Goal: Information Seeking & Learning: Learn about a topic

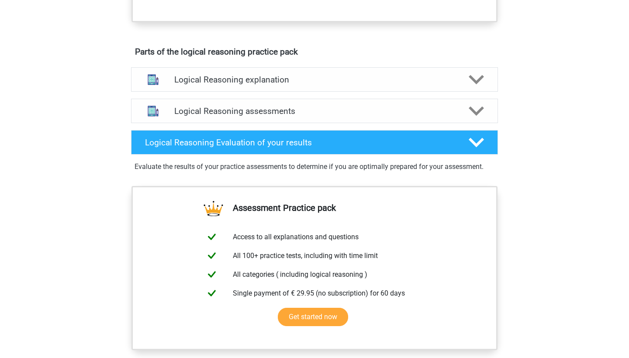
scroll to position [448, 0]
click at [297, 85] on h4 "Logical Reasoning explanation" at bounding box center [314, 80] width 280 height 10
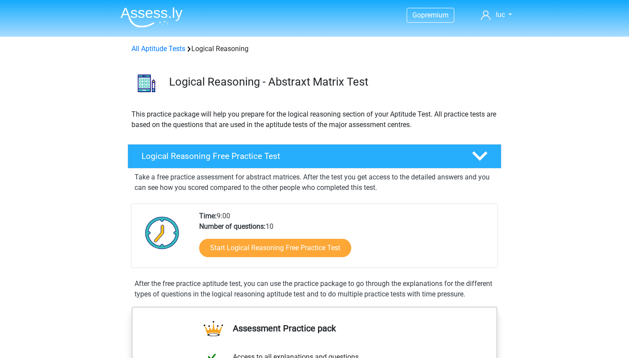
scroll to position [0, 0]
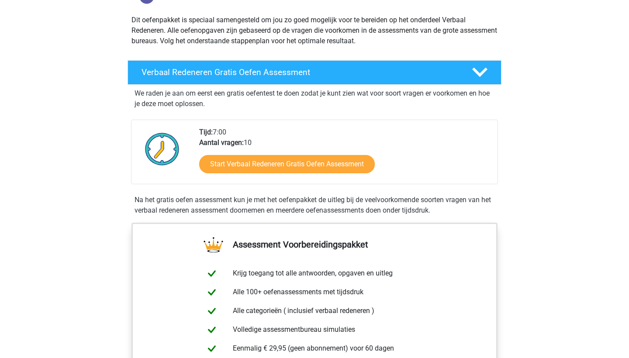
scroll to position [94, 0]
click at [302, 81] on div "Verbaal Redeneren Gratis Oefen Assessment" at bounding box center [315, 72] width 374 height 24
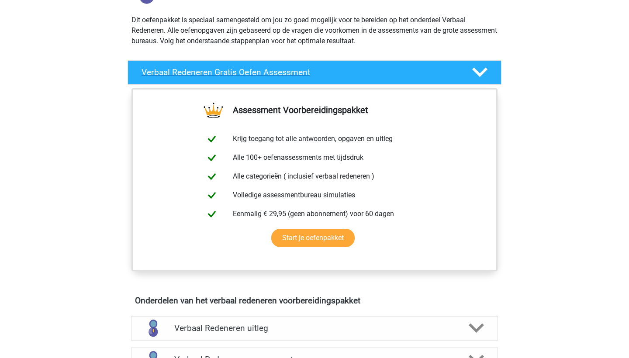
click at [302, 81] on div "Verbaal Redeneren Gratis Oefen Assessment" at bounding box center [315, 72] width 374 height 24
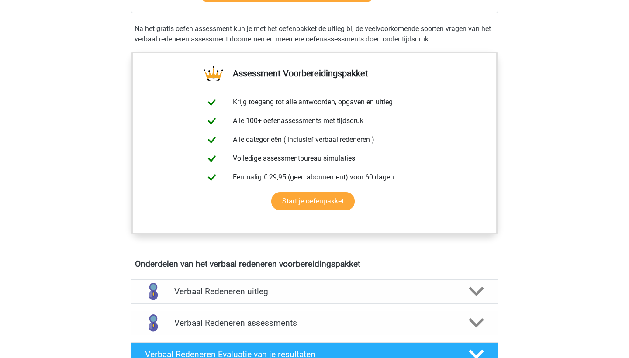
scroll to position [336, 0]
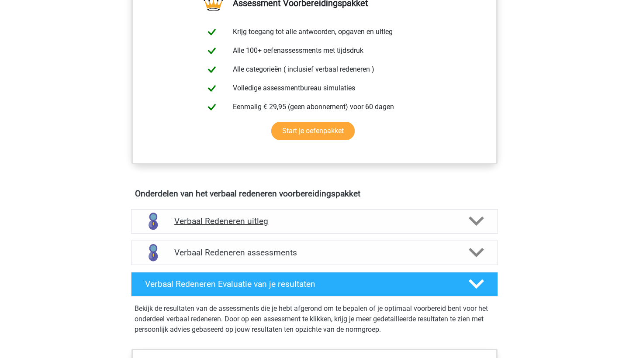
click at [287, 218] on h4 "Verbaal Redeneren uitleg" at bounding box center [314, 221] width 280 height 10
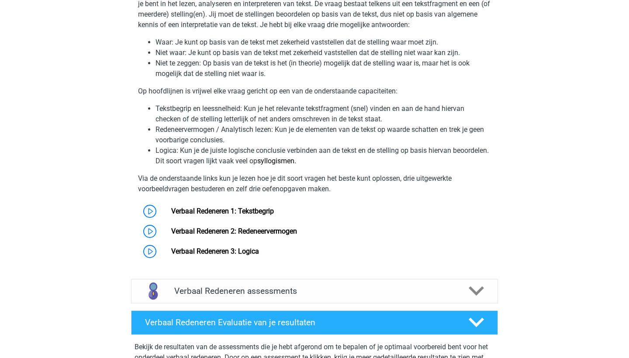
scroll to position [589, 0]
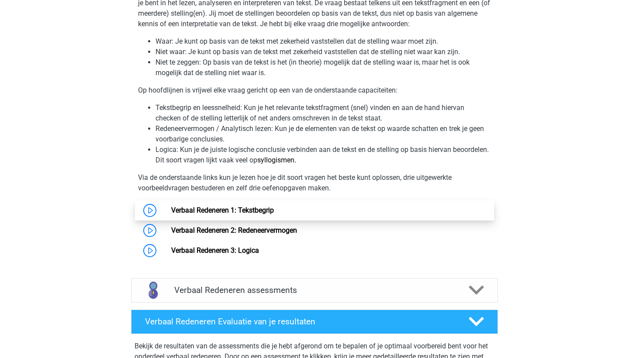
click at [259, 209] on link "Verbaal Redeneren 1: Tekstbegrip" at bounding box center [222, 210] width 103 height 8
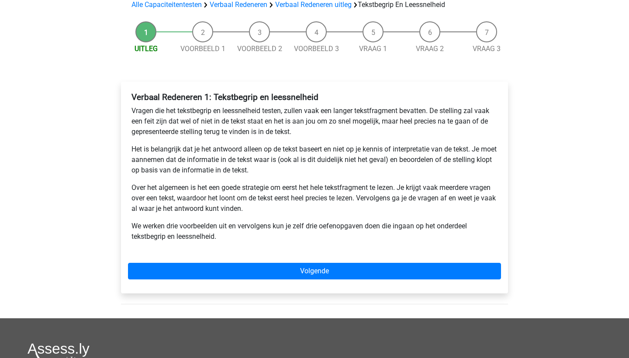
scroll to position [69, 0]
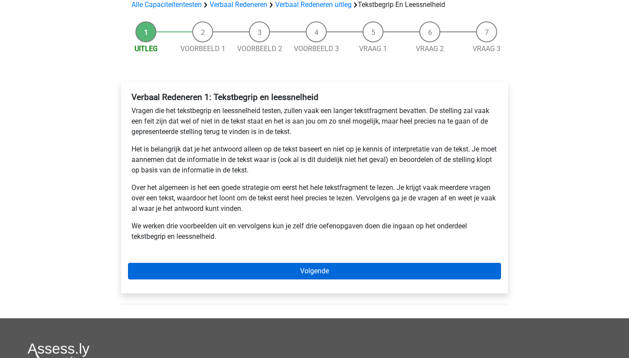
click at [210, 270] on link "Volgende" at bounding box center [314, 271] width 373 height 17
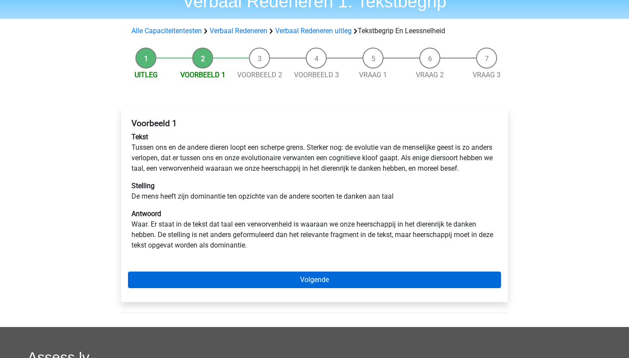
scroll to position [45, 0]
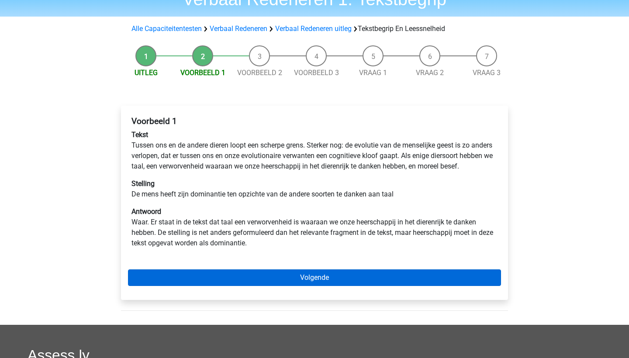
click at [258, 286] on link "Volgende" at bounding box center [314, 278] width 373 height 17
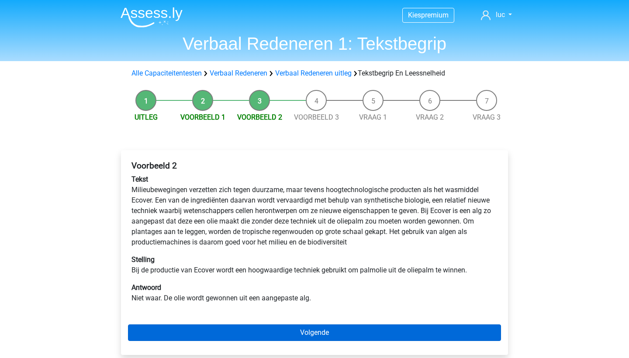
click at [254, 335] on link "Volgende" at bounding box center [314, 333] width 373 height 17
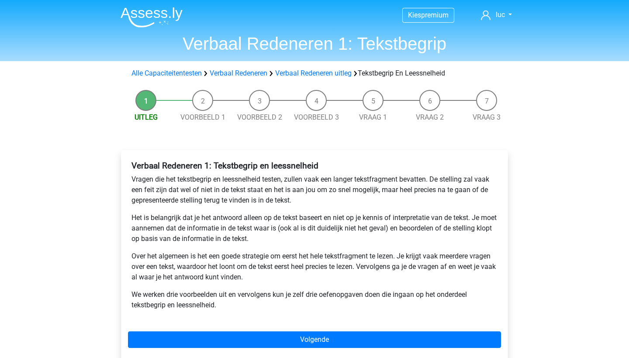
scroll to position [69, 0]
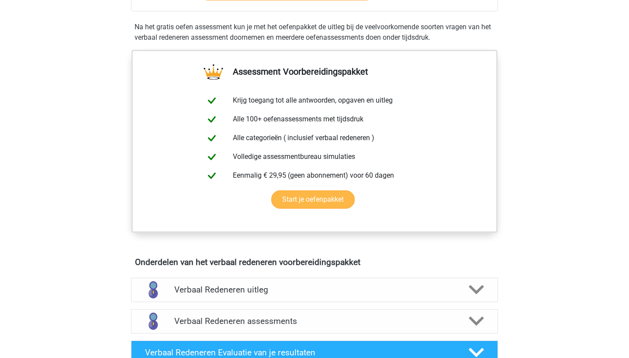
scroll to position [312, 0]
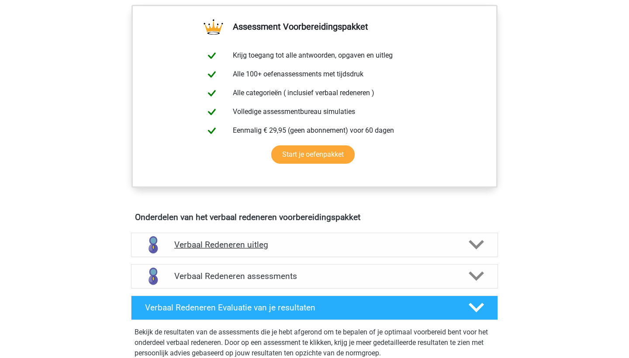
click at [300, 242] on h4 "Verbaal Redeneren uitleg" at bounding box center [314, 245] width 280 height 10
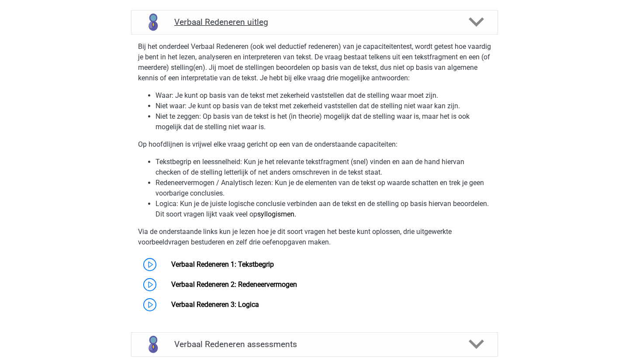
scroll to position [534, 0]
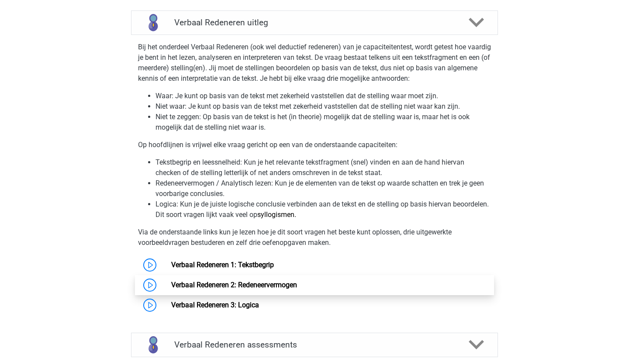
click at [271, 285] on link "Verbaal Redeneren 2: Redeneervermogen" at bounding box center [234, 285] width 126 height 8
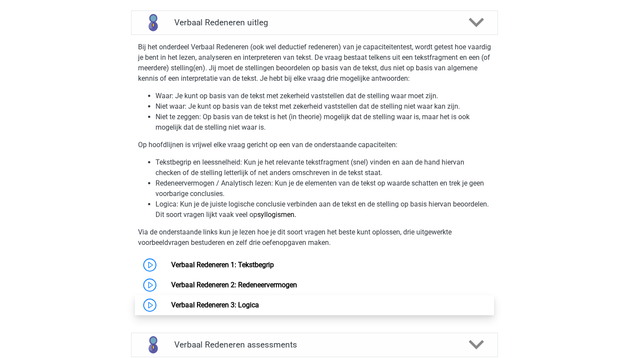
click at [201, 303] on link "Verbaal Redeneren 3: Logica" at bounding box center [215, 305] width 88 height 8
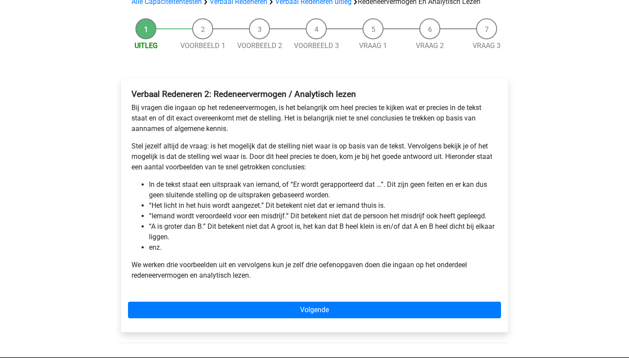
scroll to position [72, 0]
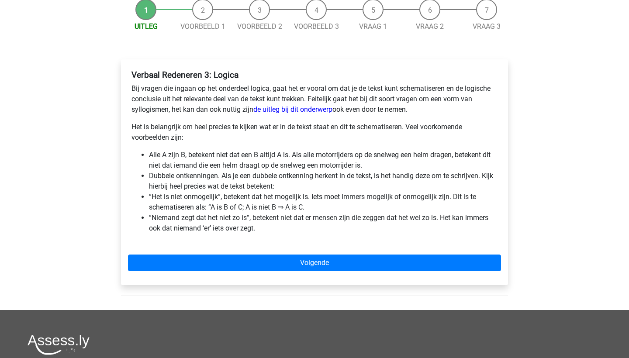
scroll to position [92, 0]
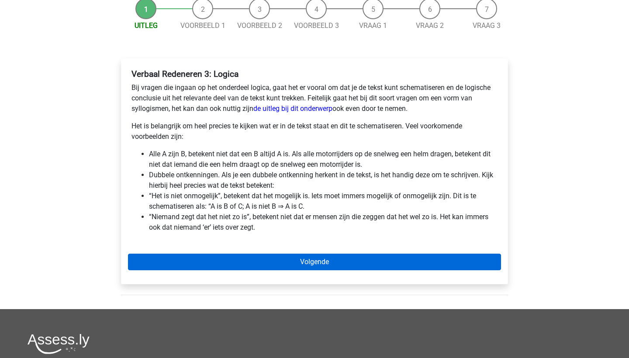
click at [232, 266] on link "Volgende" at bounding box center [314, 262] width 373 height 17
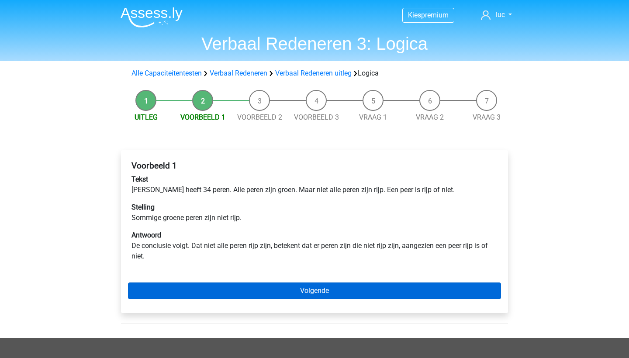
click at [244, 289] on link "Volgende" at bounding box center [314, 291] width 373 height 17
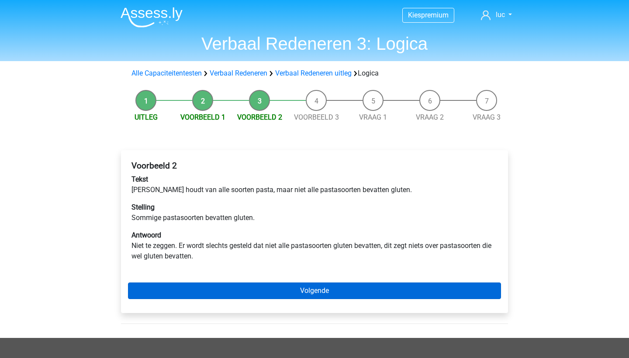
click at [286, 291] on link "Volgende" at bounding box center [314, 291] width 373 height 17
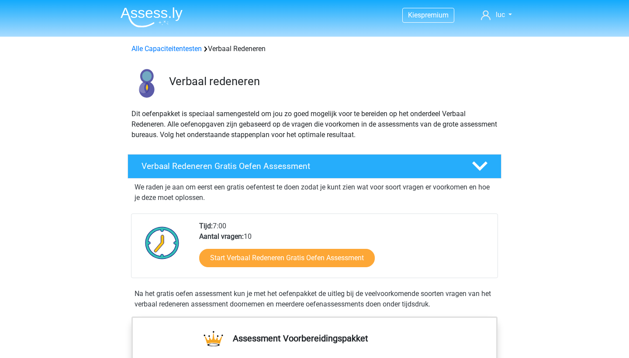
click at [146, 18] on img at bounding box center [152, 17] width 62 height 21
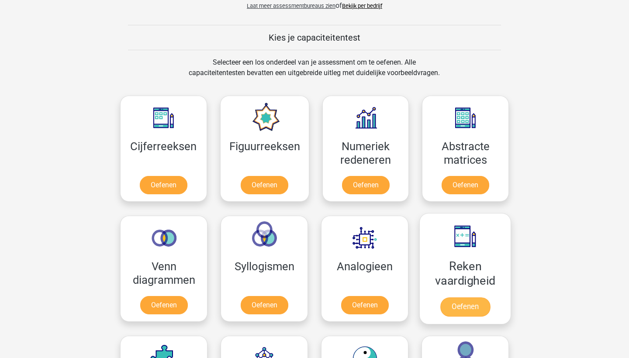
scroll to position [314, 0]
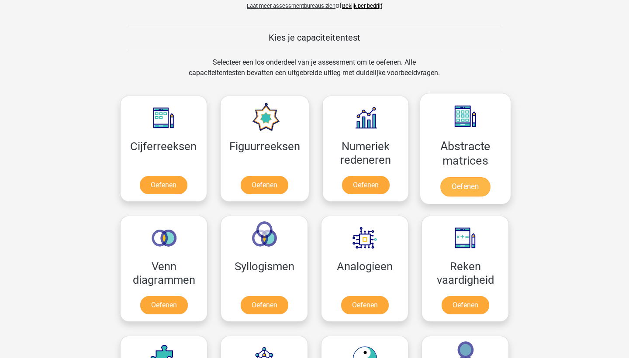
click at [474, 177] on link "Oefenen" at bounding box center [465, 186] width 50 height 19
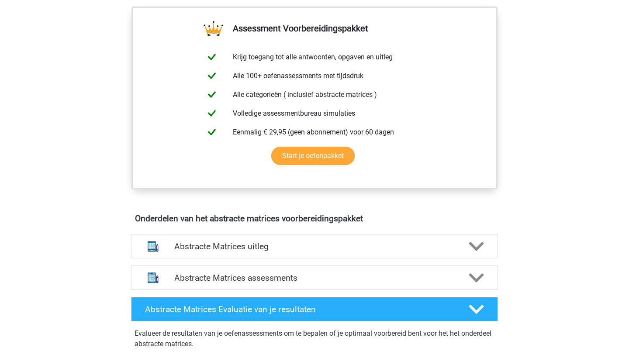
scroll to position [334, 0]
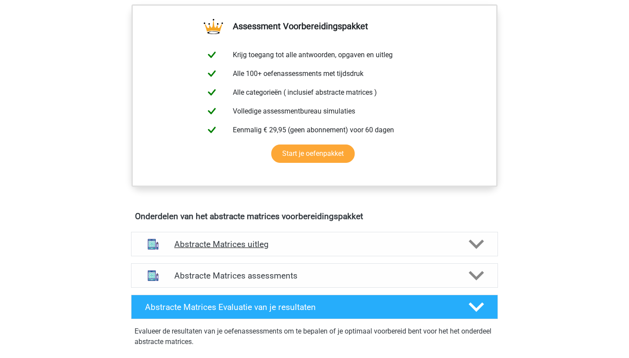
click at [318, 246] on h4 "Abstracte Matrices uitleg" at bounding box center [314, 244] width 280 height 10
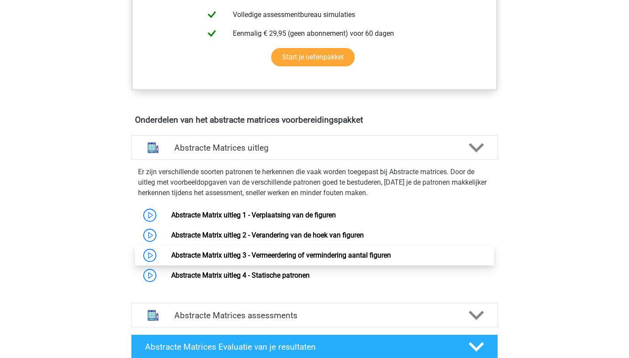
scroll to position [464, 0]
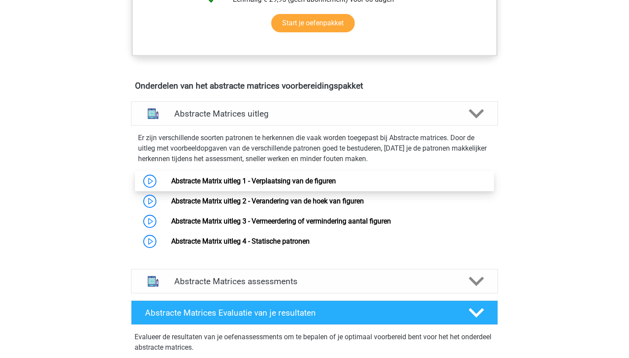
click at [256, 181] on link "Abstracte Matrix uitleg 1 - Verplaatsing van de figuren" at bounding box center [253, 181] width 165 height 8
click at [277, 177] on link "Abstracte Matrix uitleg 1 - Verplaatsing van de figuren" at bounding box center [253, 181] width 165 height 8
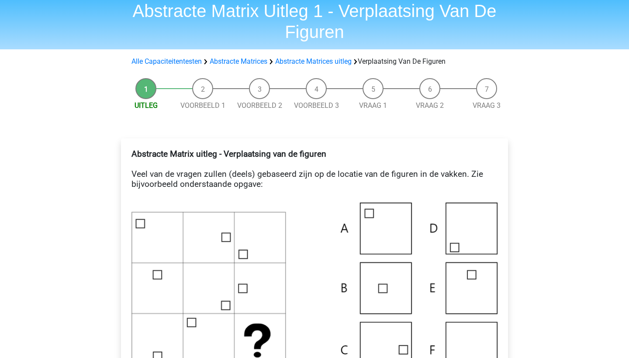
scroll to position [28, 0]
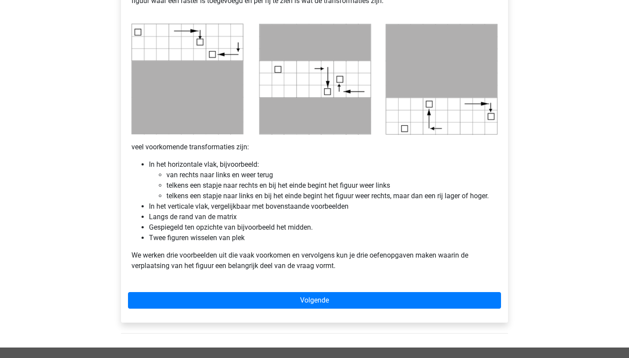
scroll to position [434, 0]
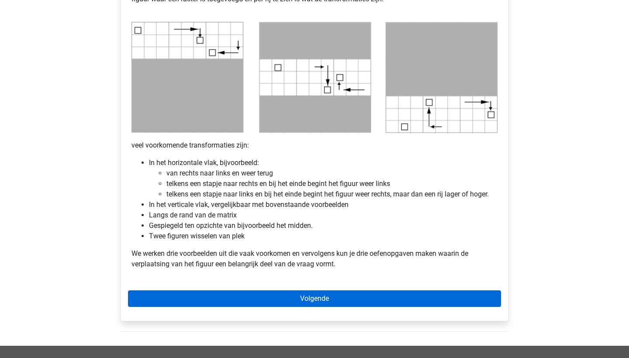
click at [253, 297] on link "Volgende" at bounding box center [314, 299] width 373 height 17
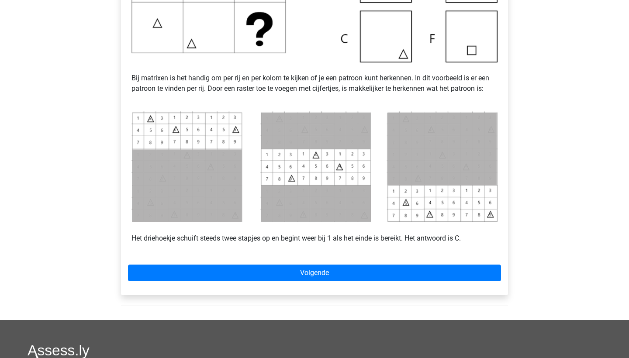
scroll to position [319, 0]
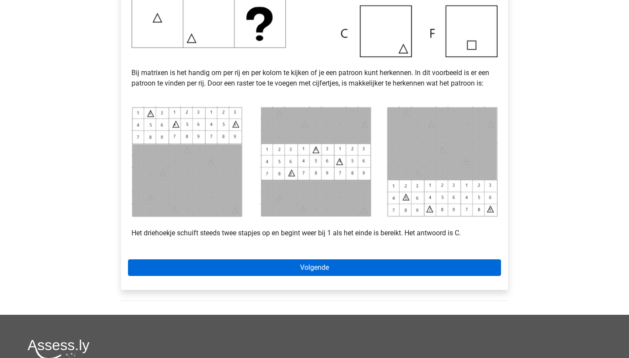
click at [333, 259] on link "Volgende" at bounding box center [314, 267] width 373 height 17
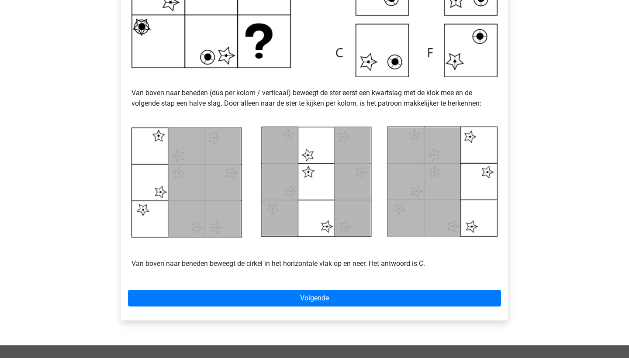
scroll to position [330, 0]
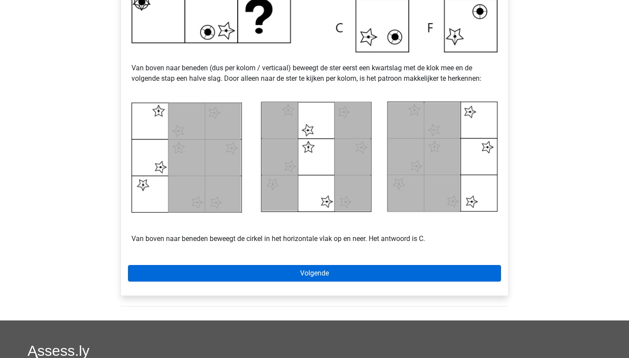
click at [274, 277] on link "Volgende" at bounding box center [314, 273] width 373 height 17
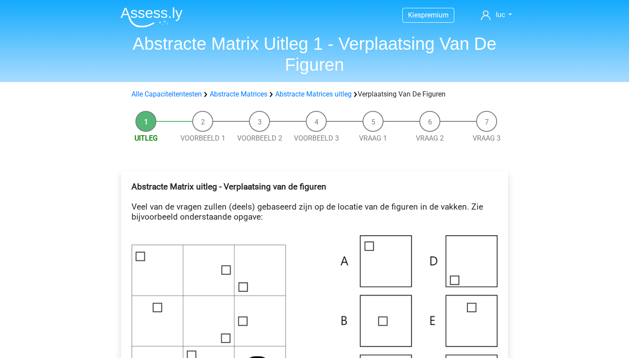
scroll to position [434, 0]
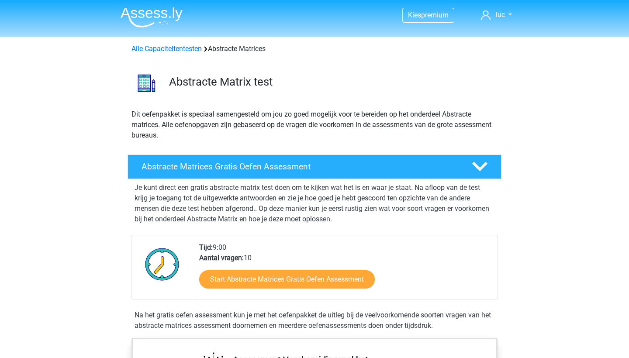
scroll to position [464, 0]
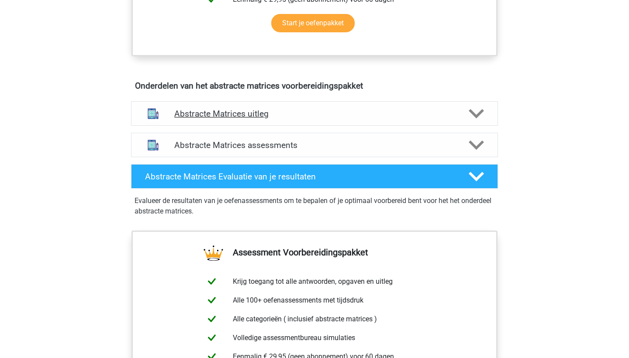
click at [276, 124] on div "Abstracte Matrices uitleg" at bounding box center [314, 113] width 367 height 24
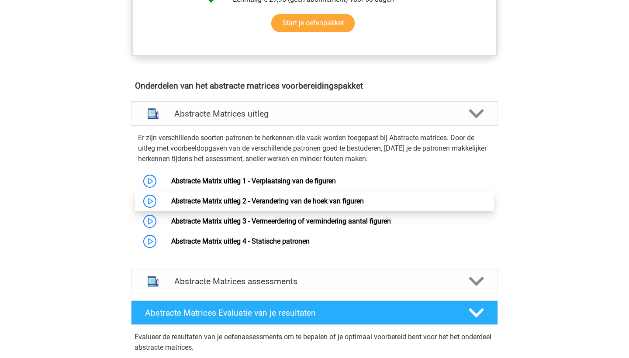
click at [291, 203] on link "Abstracte Matrix uitleg 2 - Verandering van de hoek van figuren" at bounding box center [267, 201] width 193 height 8
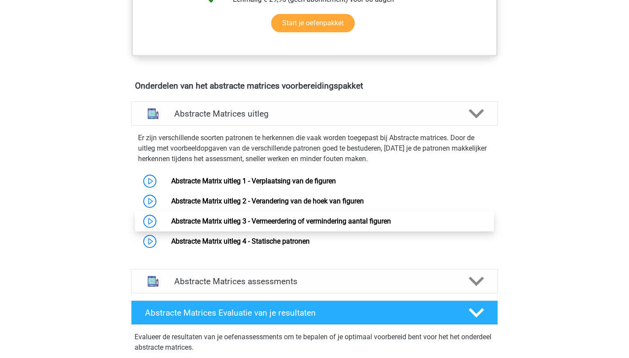
click at [311, 224] on link "Abstracte Matrix uitleg 3 - Vermeerdering of vermindering aantal figuren" at bounding box center [281, 221] width 220 height 8
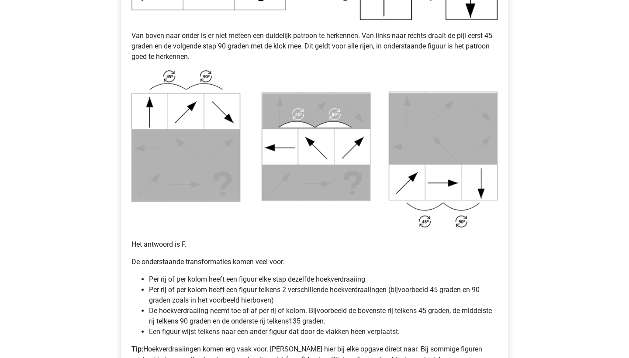
scroll to position [387, 0]
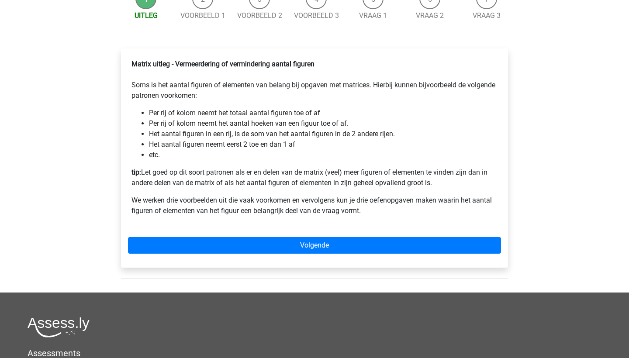
scroll to position [112, 0]
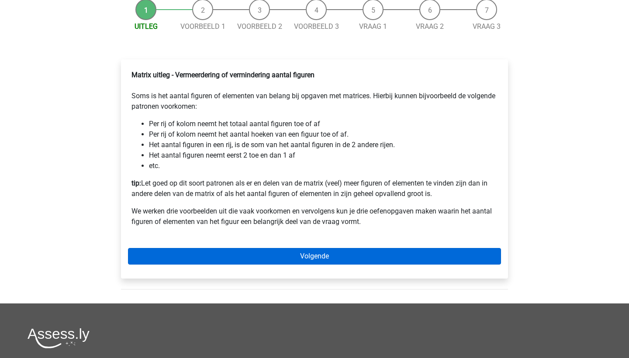
click at [286, 265] on link "Volgende" at bounding box center [314, 256] width 373 height 17
click at [235, 265] on link "Volgende" at bounding box center [314, 256] width 373 height 17
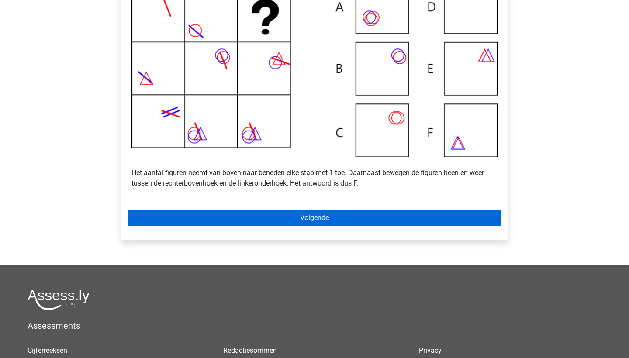
scroll to position [224, 0]
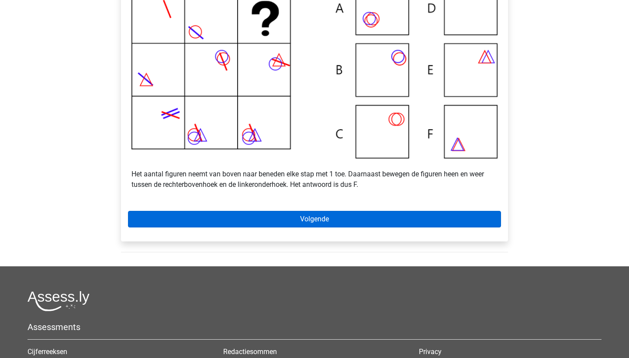
click at [252, 224] on link "Volgende" at bounding box center [314, 219] width 373 height 17
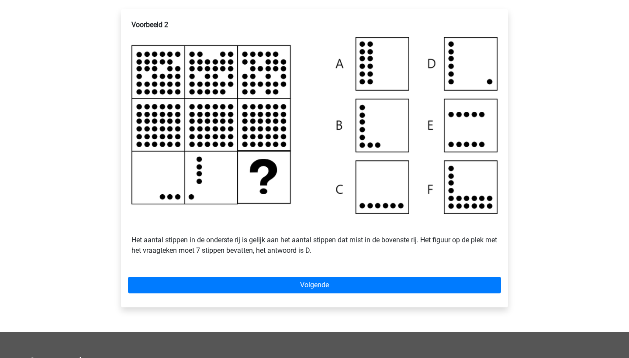
scroll to position [148, 0]
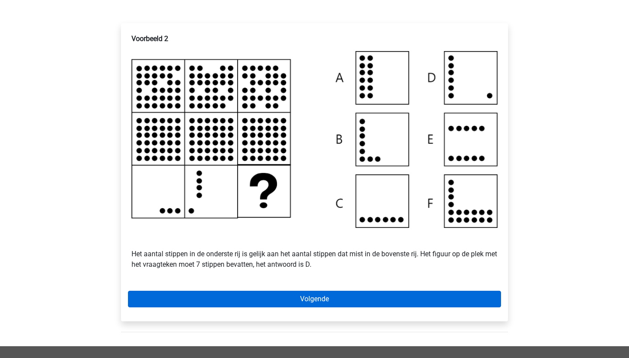
click at [346, 306] on link "Volgende" at bounding box center [314, 299] width 373 height 17
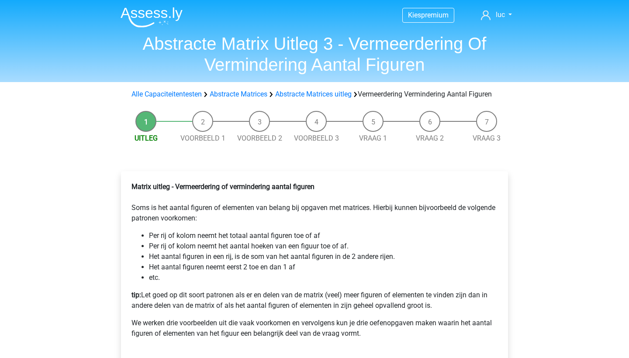
scroll to position [112, 0]
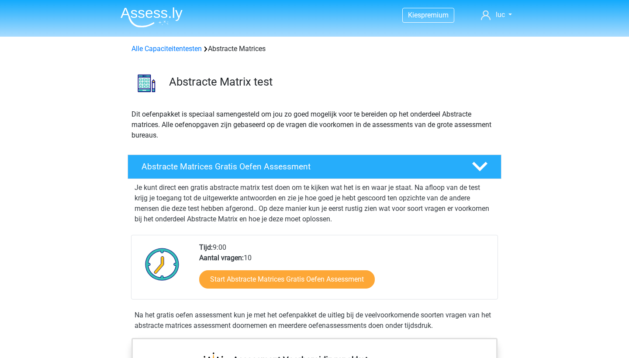
scroll to position [464, 0]
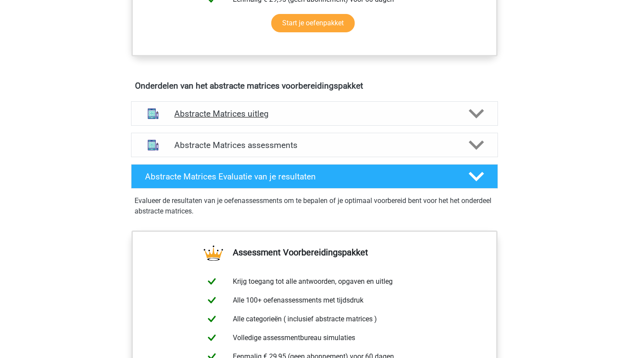
click at [302, 104] on div "Abstracte Matrices uitleg" at bounding box center [314, 113] width 367 height 24
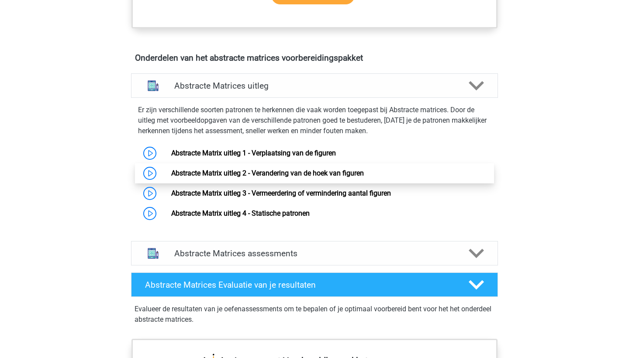
scroll to position [494, 0]
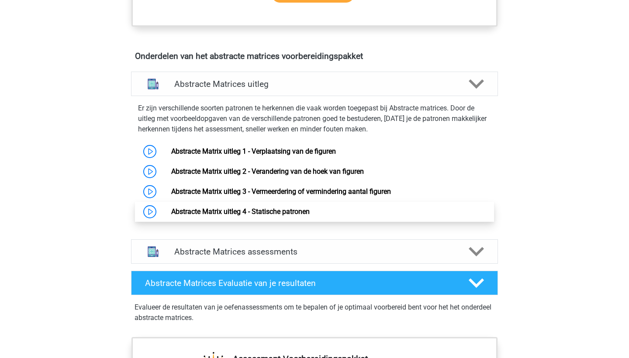
click at [306, 209] on link "Abstracte Matrix uitleg 4 - Statische patronen" at bounding box center [240, 212] width 138 height 8
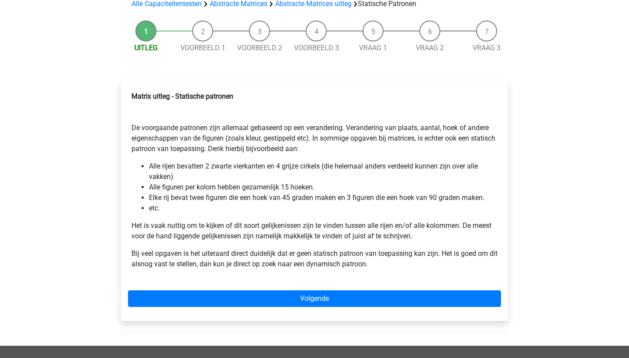
scroll to position [77, 0]
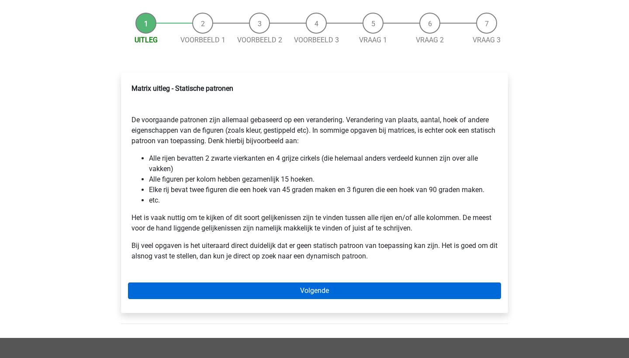
click at [308, 289] on link "Volgende" at bounding box center [314, 291] width 373 height 17
click at [310, 285] on link "Volgende" at bounding box center [314, 291] width 373 height 17
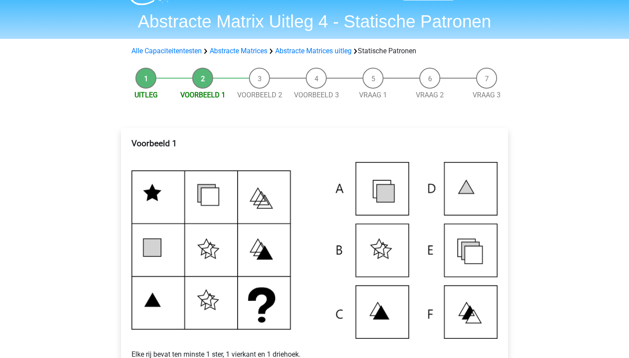
scroll to position [21, 0]
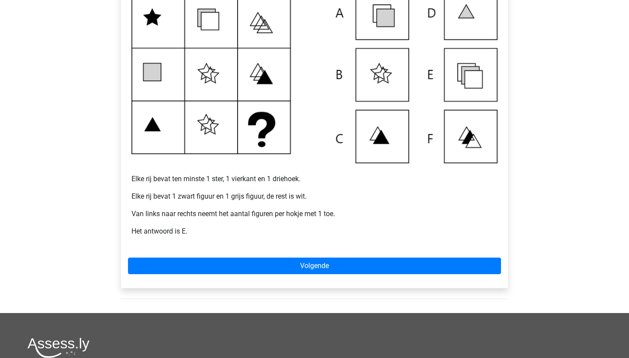
scroll to position [196, 0]
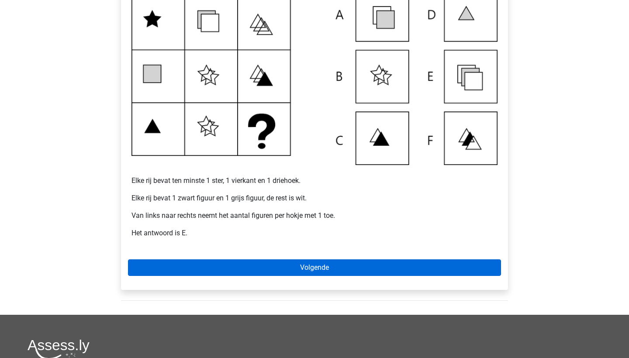
click at [418, 269] on link "Volgende" at bounding box center [314, 267] width 373 height 17
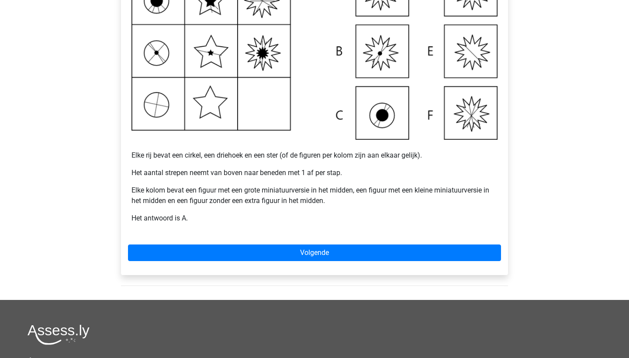
scroll to position [221, 0]
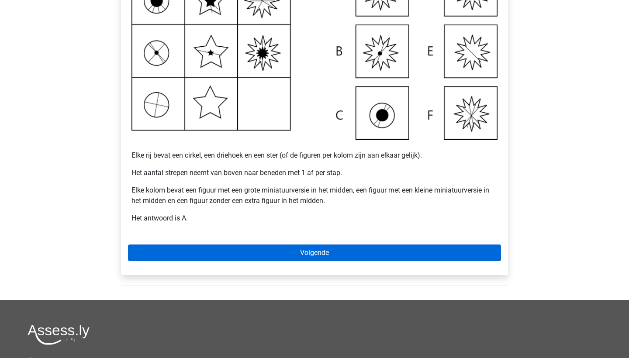
click at [283, 257] on link "Volgende" at bounding box center [314, 253] width 373 height 17
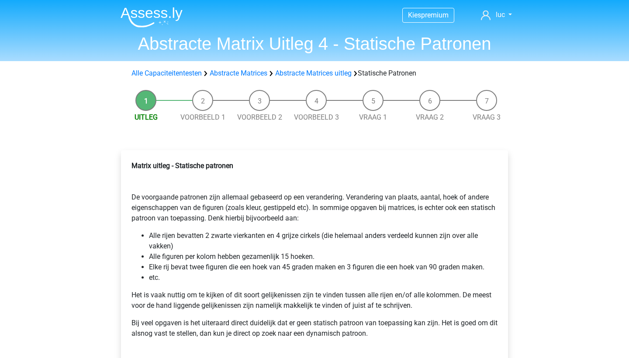
scroll to position [77, 0]
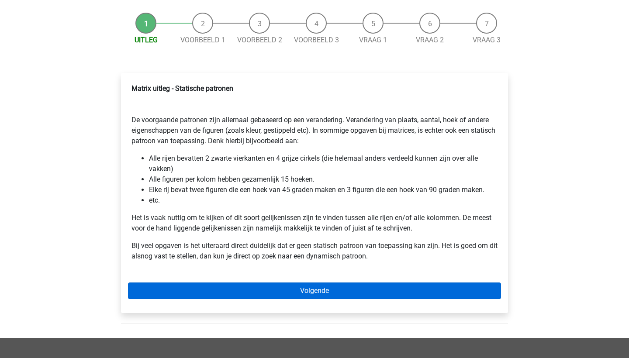
click at [244, 294] on link "Volgende" at bounding box center [314, 291] width 373 height 17
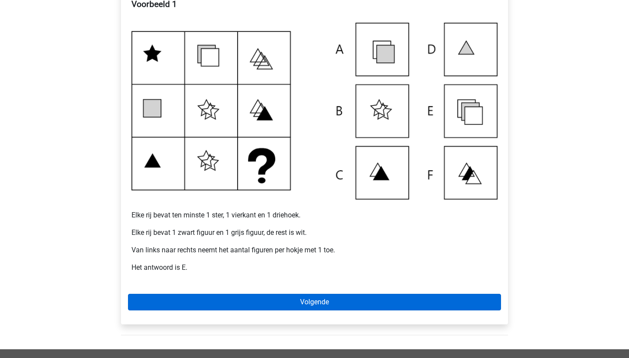
scroll to position [162, 0]
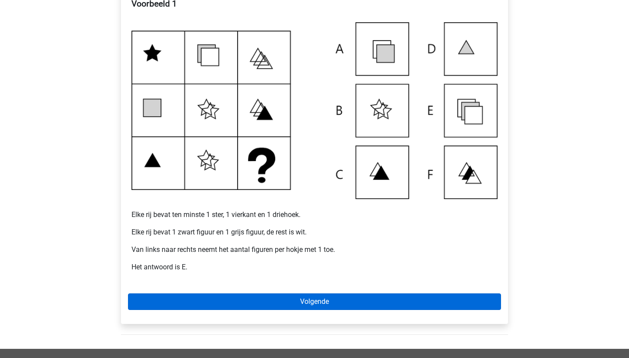
click at [256, 306] on link "Volgende" at bounding box center [314, 302] width 373 height 17
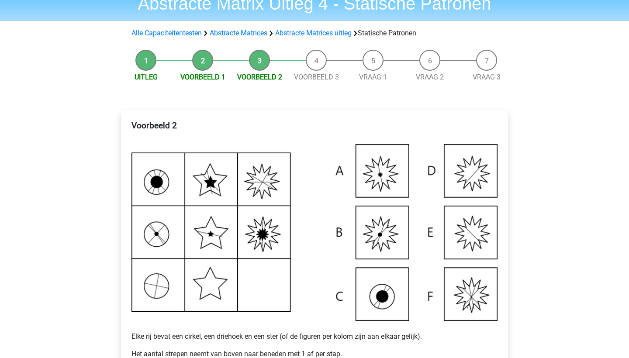
scroll to position [40, 0]
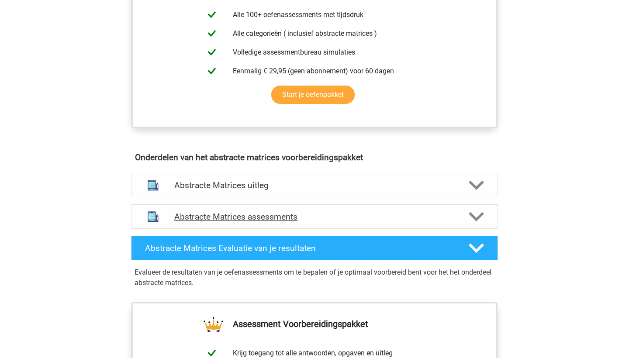
scroll to position [381, 0]
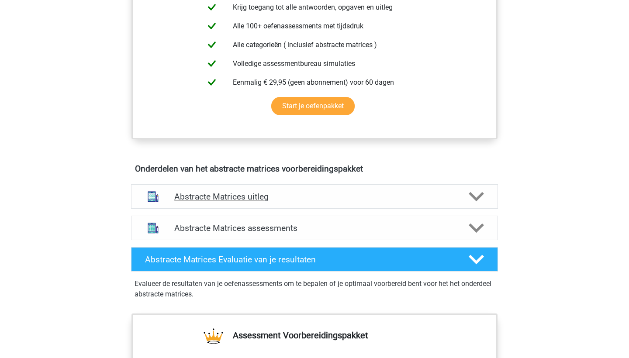
click at [221, 194] on h4 "Abstracte Matrices uitleg" at bounding box center [314, 197] width 280 height 10
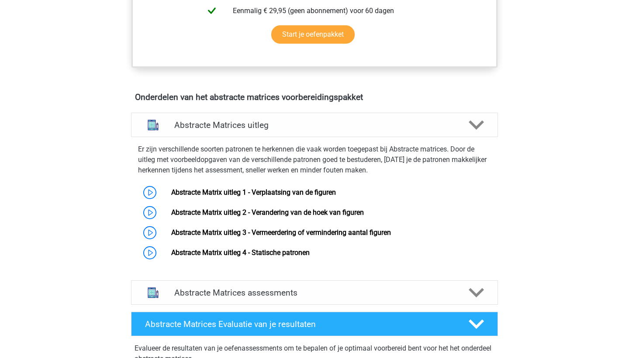
scroll to position [456, 0]
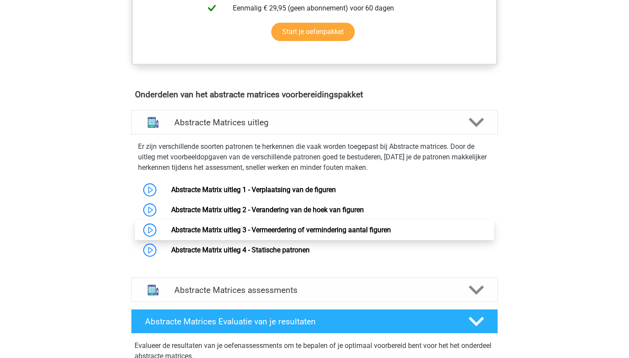
click at [247, 226] on link "Abstracte Matrix uitleg 3 - Vermeerdering of vermindering aantal figuren" at bounding box center [281, 230] width 220 height 8
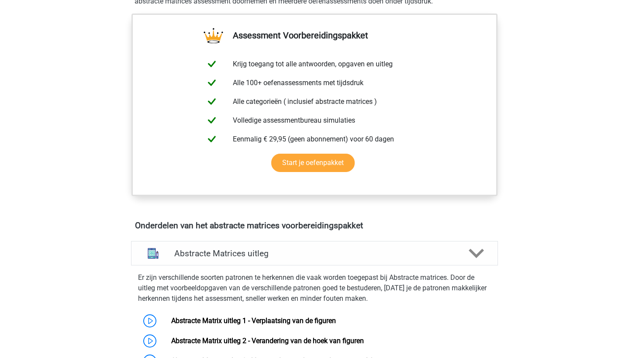
scroll to position [76, 0]
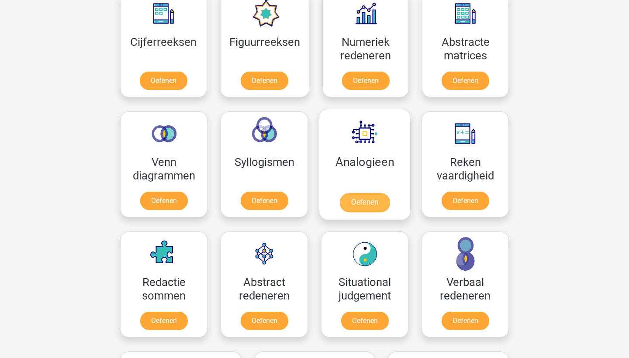
scroll to position [420, 0]
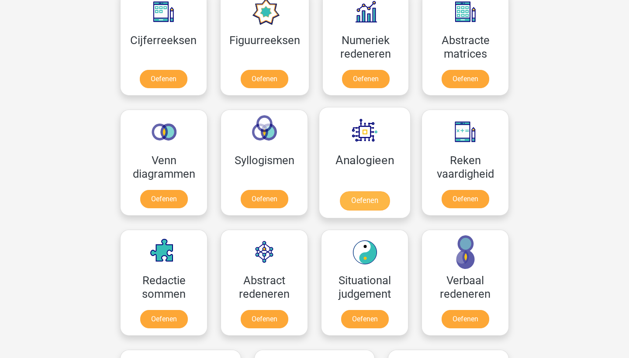
click at [385, 191] on link "Oefenen" at bounding box center [365, 200] width 50 height 19
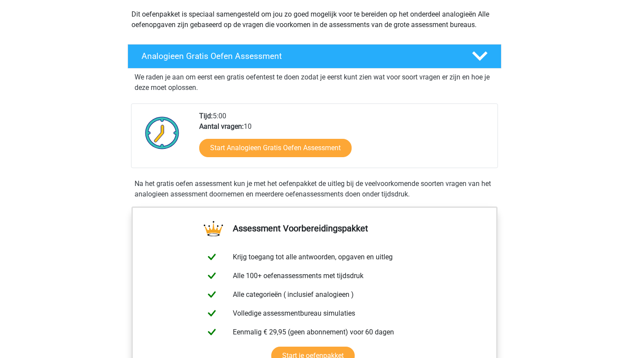
scroll to position [100, 0]
click at [426, 52] on h4 "Analogieen Gratis Oefen Assessment" at bounding box center [300, 56] width 316 height 10
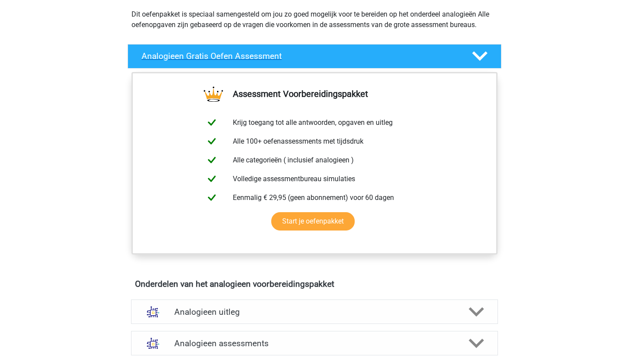
click at [426, 52] on h4 "Analogieen Gratis Oefen Assessment" at bounding box center [300, 56] width 316 height 10
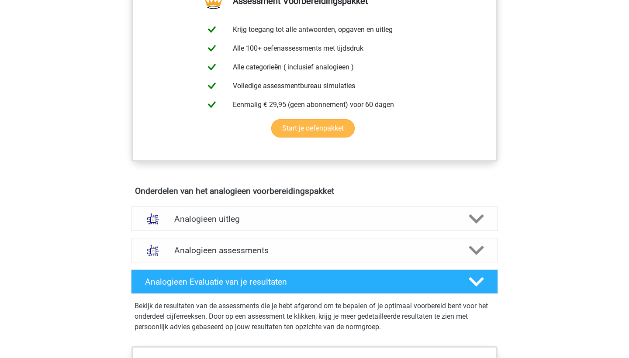
scroll to position [336, 0]
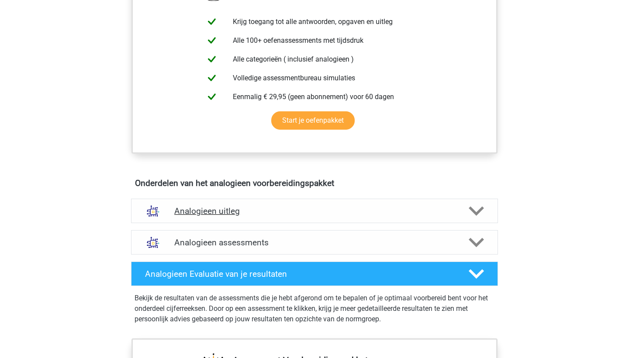
click at [298, 213] on h4 "Analogieen uitleg" at bounding box center [314, 211] width 280 height 10
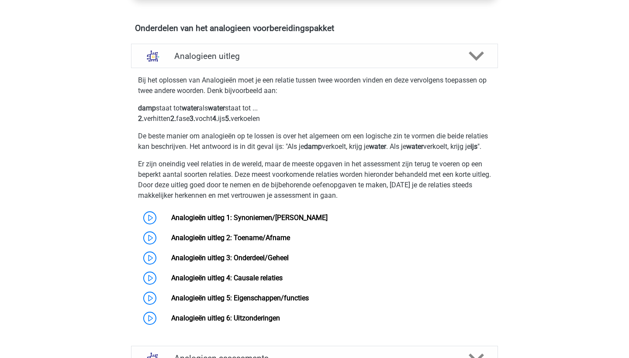
scroll to position [498, 0]
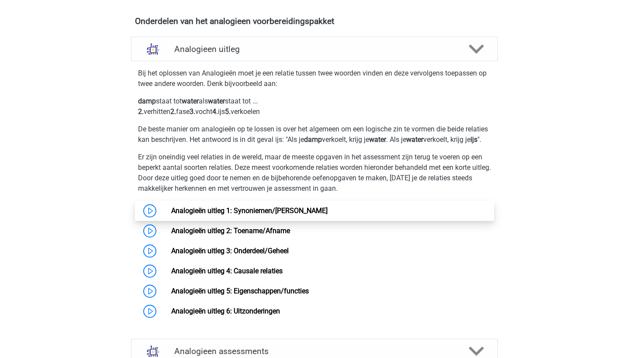
click at [200, 215] on link "Analogieën uitleg 1: Synoniemen/Antoniemen" at bounding box center [249, 211] width 156 height 8
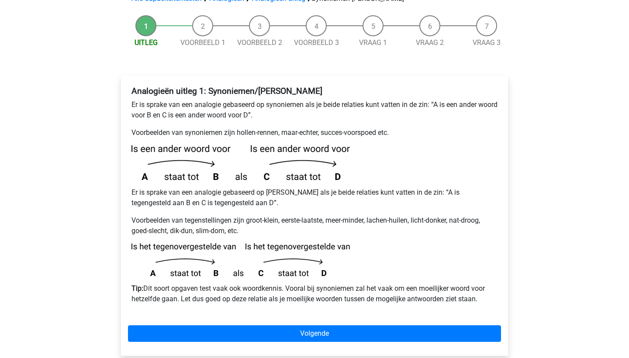
scroll to position [104, 0]
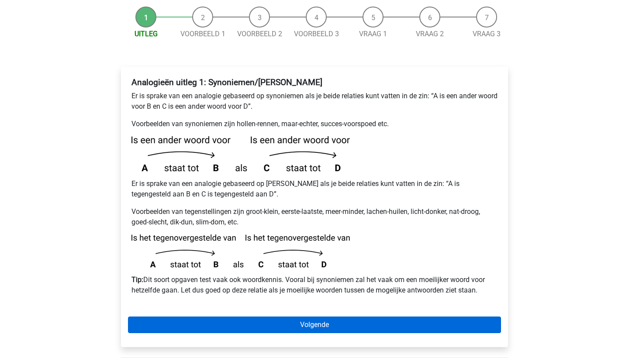
click at [325, 317] on link "Volgende" at bounding box center [314, 325] width 373 height 17
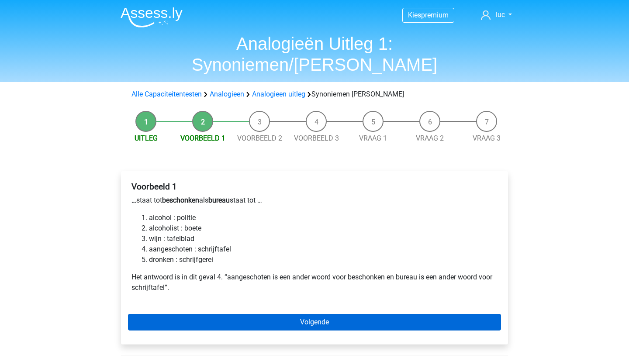
click at [301, 314] on link "Volgende" at bounding box center [314, 322] width 373 height 17
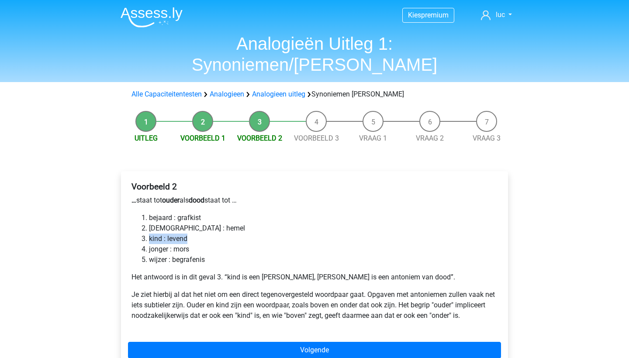
drag, startPoint x: 148, startPoint y: 217, endPoint x: 215, endPoint y: 217, distance: 66.8
click at [215, 217] on ol "bejaard : grafkist bijbel : hemel kind : levend jonger : mors wijzer : begrafen…" at bounding box center [314, 239] width 366 height 52
click at [305, 272] on p "Het antwoord is in dit geval 3. “kind is een antoniem van ouder, levend is een …" at bounding box center [314, 277] width 366 height 10
click at [312, 341] on div "Voorbeeld 2 … staat tot ouder als dood staat tot … bejaard : grafkist bijbel : …" at bounding box center [314, 271] width 387 height 201
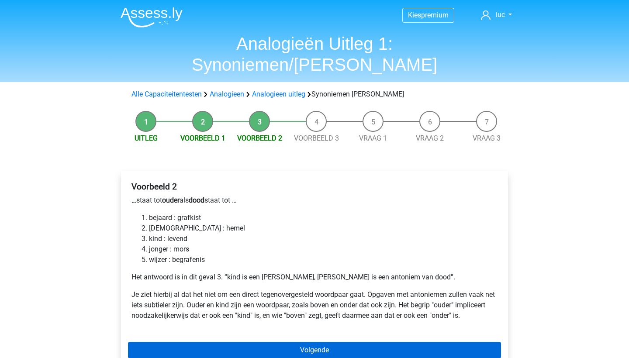
click at [312, 342] on link "Volgende" at bounding box center [314, 350] width 373 height 17
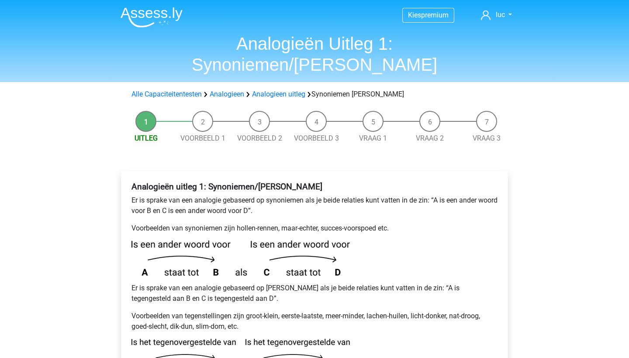
scroll to position [104, 0]
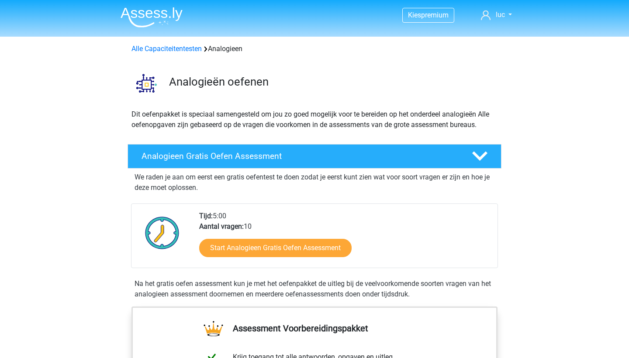
scroll to position [498, 0]
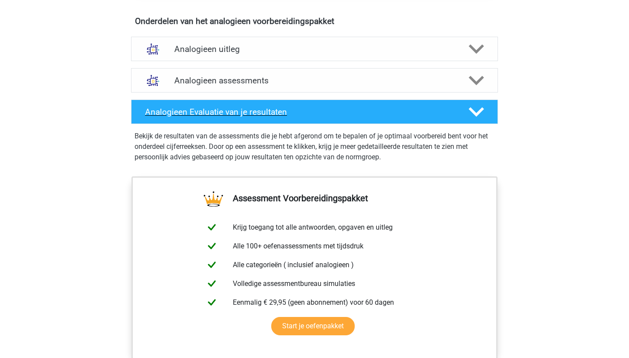
click at [329, 118] on div "Analogieen Evaluatie van je resultaten" at bounding box center [314, 112] width 367 height 24
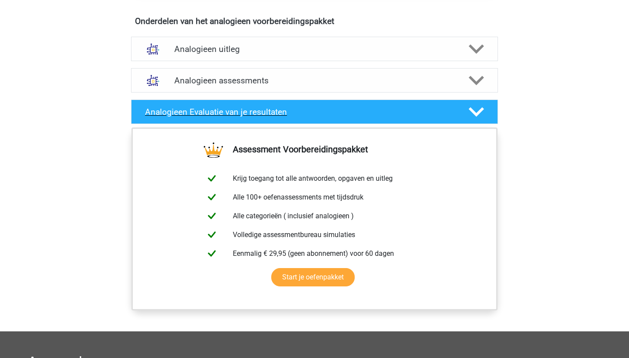
click at [329, 118] on div "Analogieen Evaluatie van je resultaten" at bounding box center [314, 112] width 367 height 24
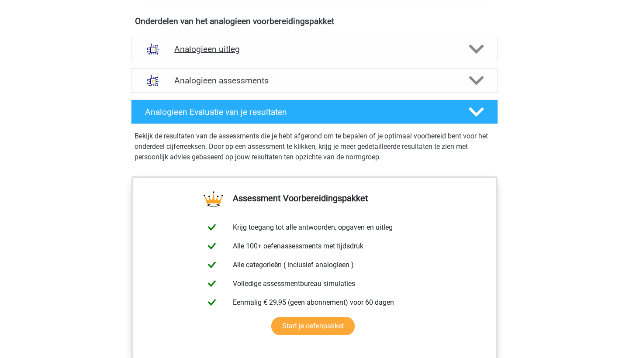
click at [318, 52] on h4 "Analogieen uitleg" at bounding box center [314, 49] width 280 height 10
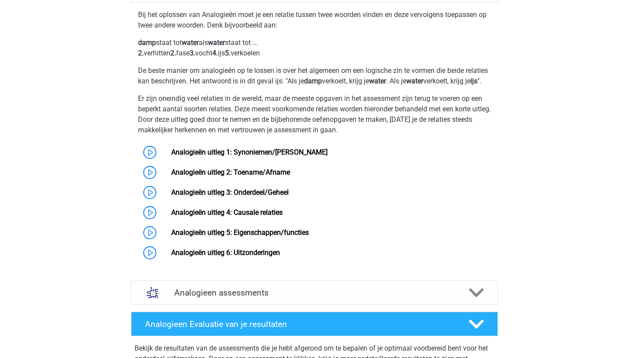
scroll to position [557, 0]
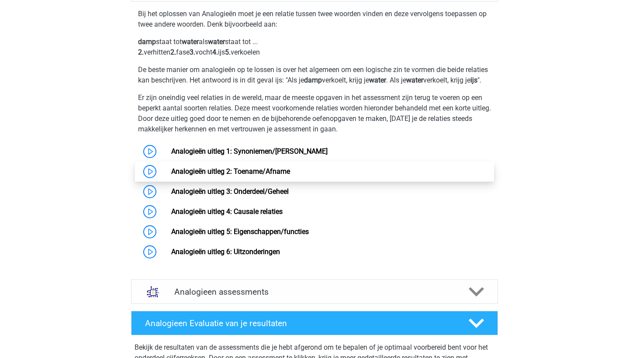
click at [254, 176] on link "Analogieën uitleg 2: Toename/Afname" at bounding box center [230, 171] width 119 height 8
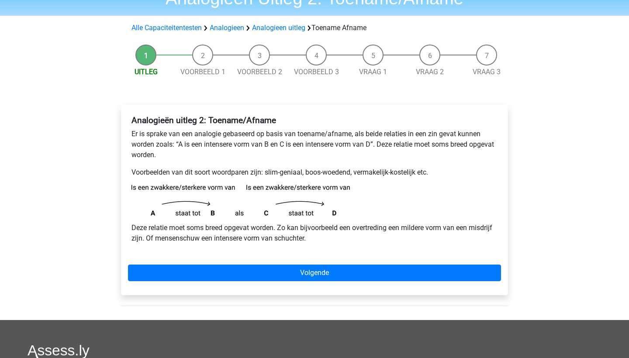
scroll to position [46, 0]
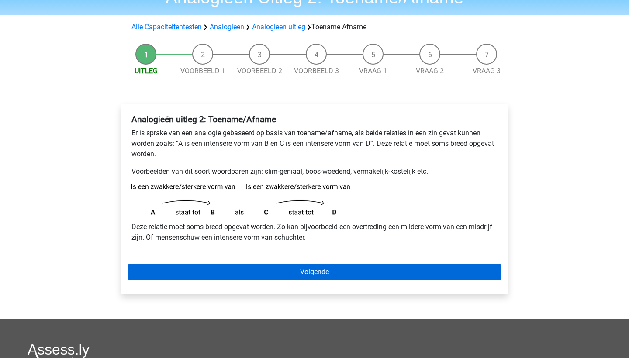
click at [353, 270] on link "Volgende" at bounding box center [314, 272] width 373 height 17
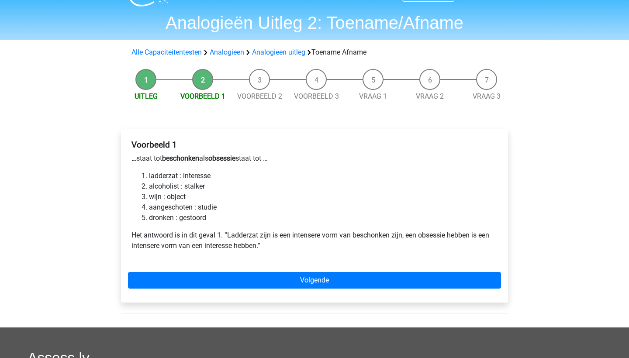
scroll to position [23, 0]
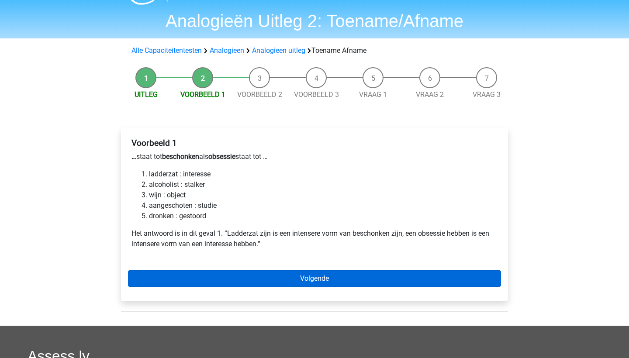
click at [253, 277] on link "Volgende" at bounding box center [314, 278] width 373 height 17
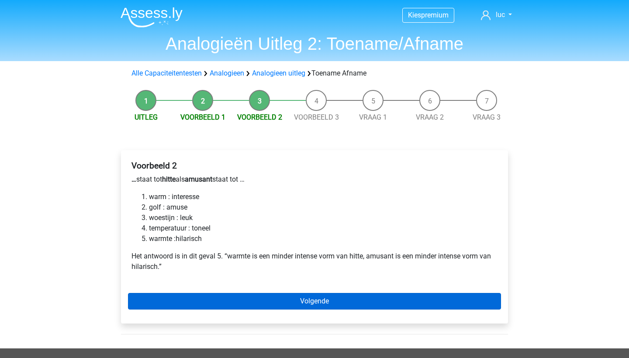
click at [319, 296] on link "Volgende" at bounding box center [314, 301] width 373 height 17
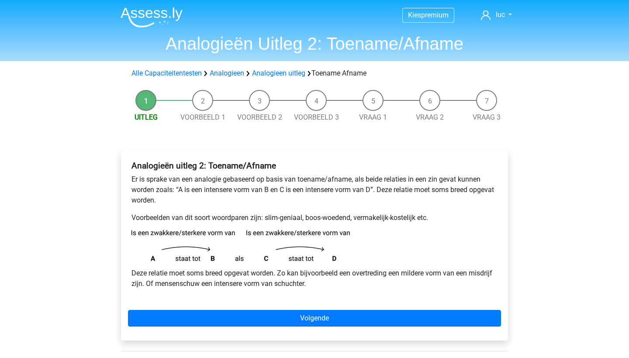
scroll to position [46, 0]
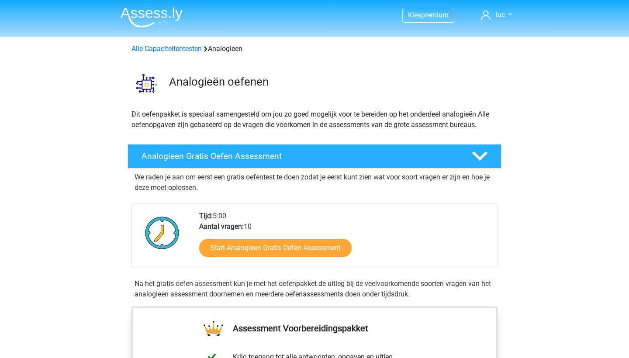
scroll to position [557, 0]
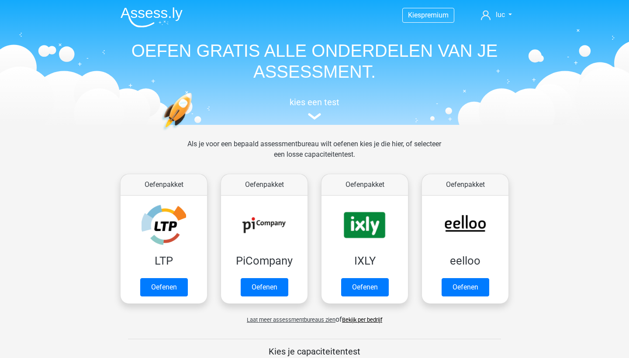
scroll to position [420, 0]
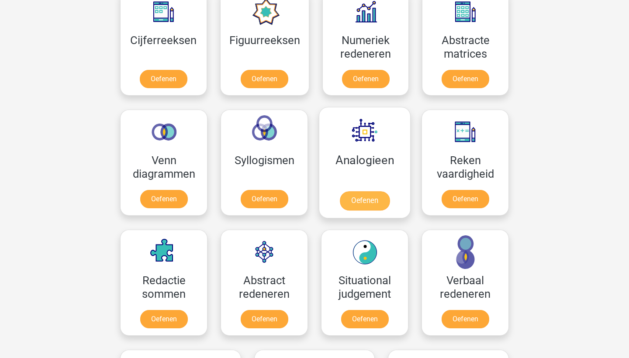
click at [360, 191] on link "Oefenen" at bounding box center [365, 200] width 50 height 19
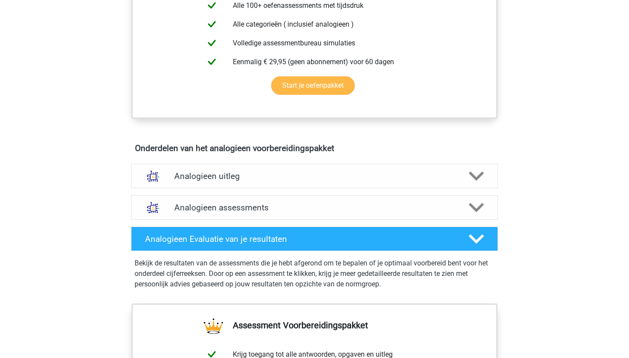
scroll to position [409, 0]
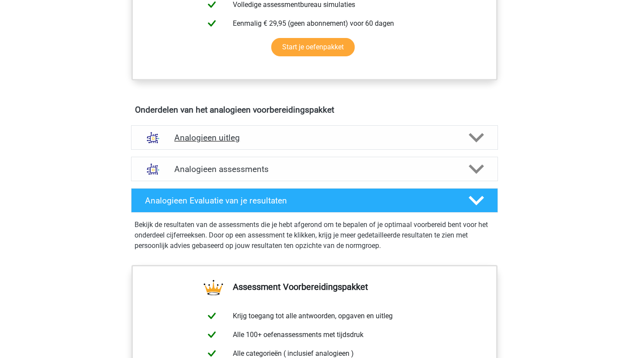
click at [311, 128] on div "Analogieen uitleg" at bounding box center [314, 137] width 367 height 24
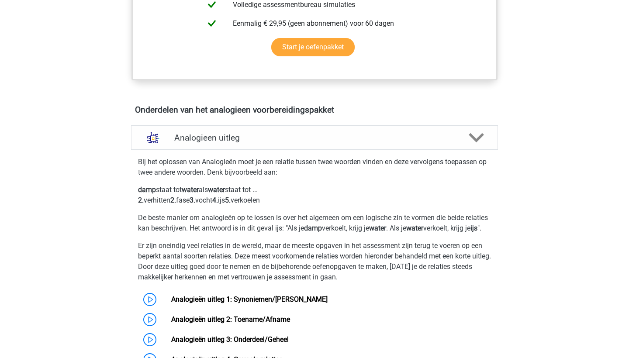
scroll to position [576, 0]
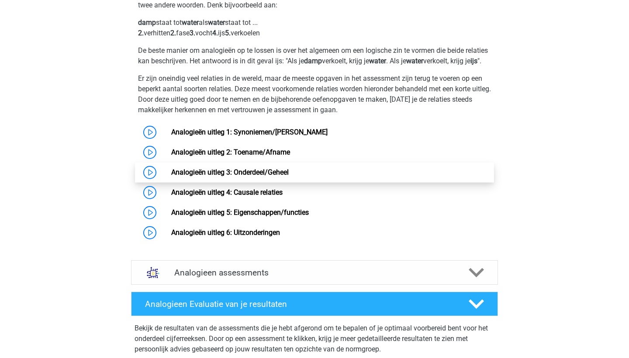
click at [275, 176] on link "Analogieën uitleg 3: Onderdeel/Geheel" at bounding box center [230, 172] width 118 height 8
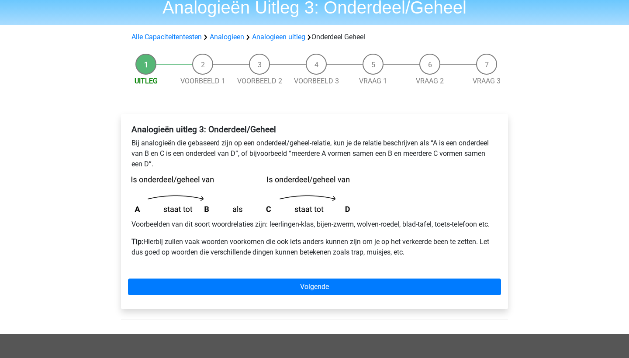
scroll to position [37, 0]
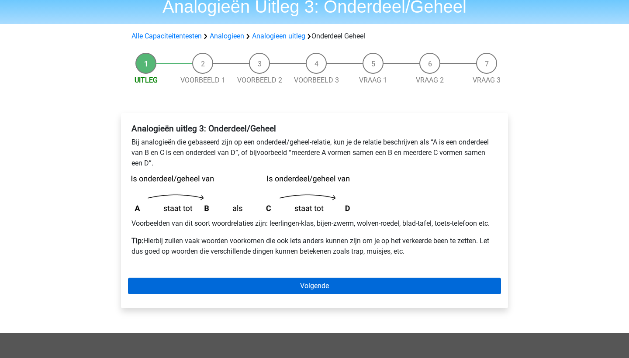
click at [432, 280] on link "Volgende" at bounding box center [314, 286] width 373 height 17
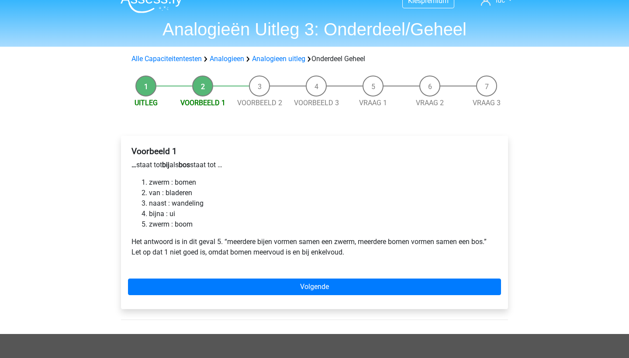
scroll to position [19, 0]
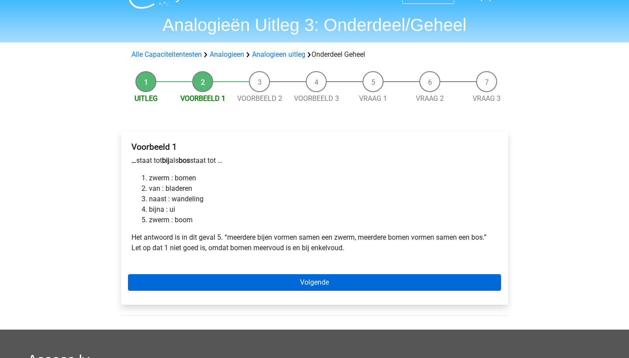
click at [356, 281] on link "Volgende" at bounding box center [314, 282] width 373 height 17
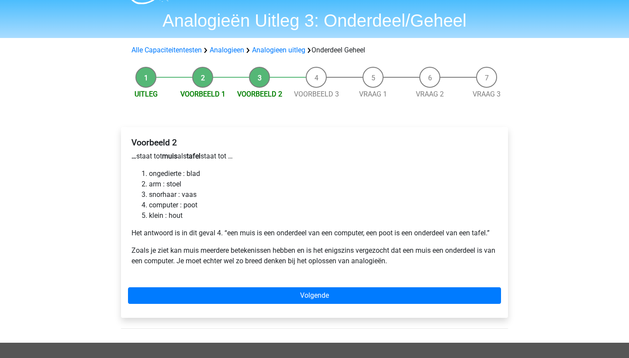
scroll to position [23, 0]
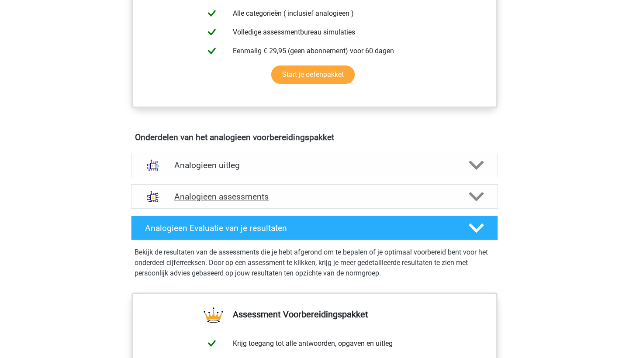
scroll to position [378, 0]
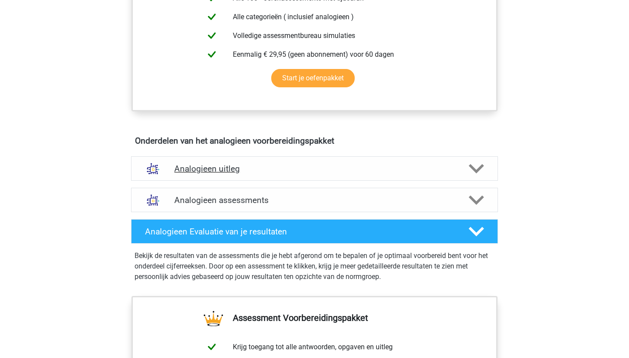
click at [311, 163] on div "Analogieen uitleg" at bounding box center [314, 168] width 367 height 24
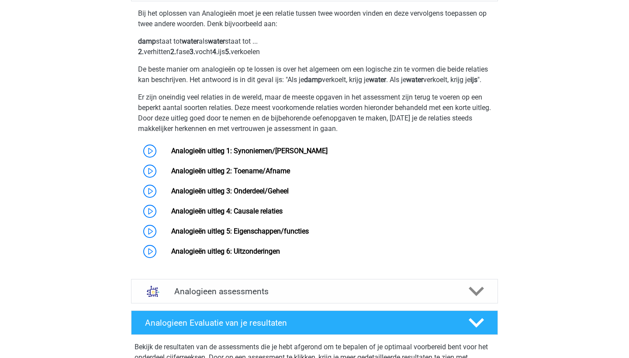
scroll to position [619, 0]
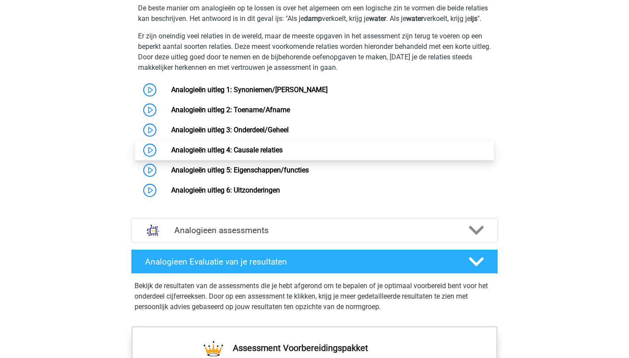
click at [256, 154] on link "Analogieën uitleg 4: Causale relaties" at bounding box center [226, 150] width 111 height 8
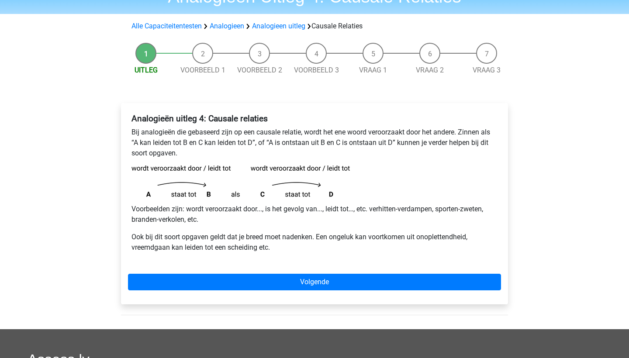
scroll to position [67, 0]
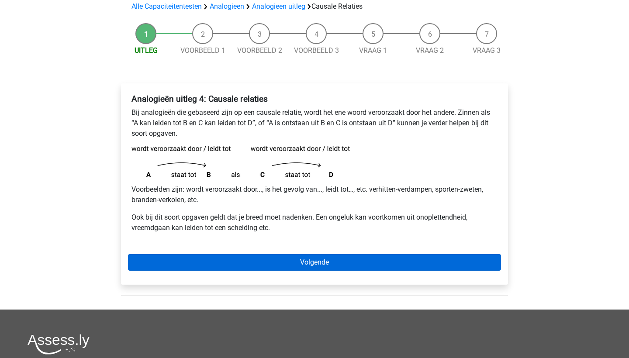
click at [304, 266] on link "Volgende" at bounding box center [314, 262] width 373 height 17
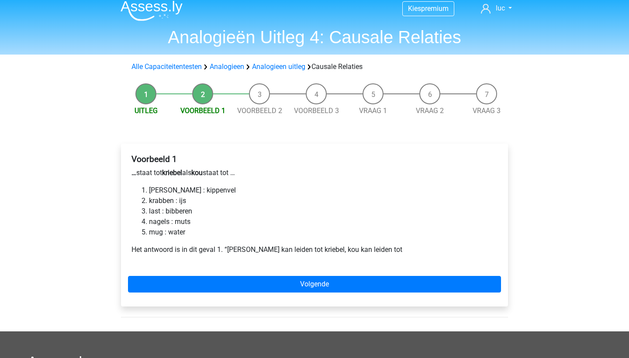
scroll to position [7, 0]
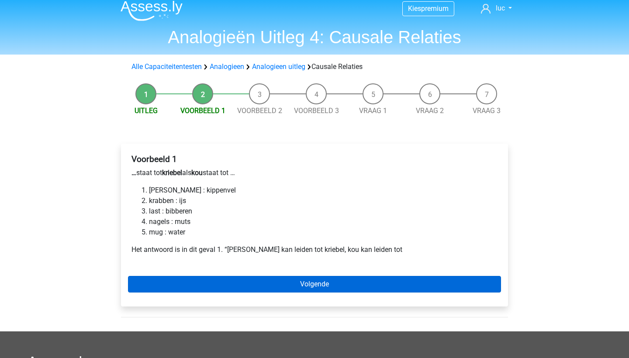
click at [281, 287] on link "Volgende" at bounding box center [314, 284] width 373 height 17
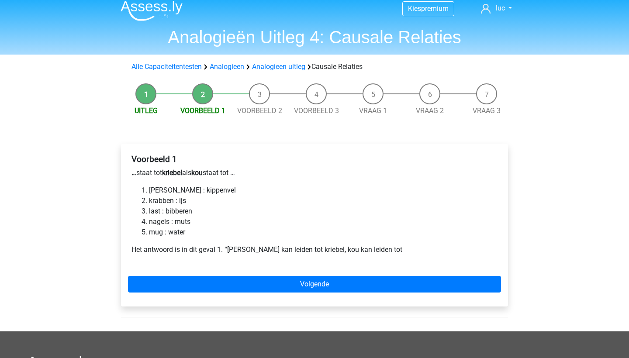
click at [288, 73] on div "Alle Capaciteitentesten Analogieen Analogieen uitleg Causale Relaties" at bounding box center [314, 66] width 415 height 17
click at [288, 69] on link "Analogieen uitleg" at bounding box center [278, 66] width 53 height 8
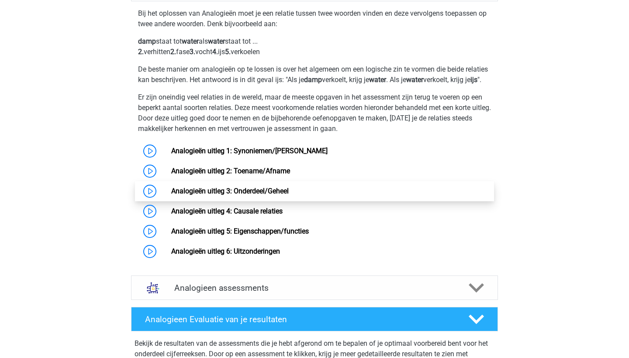
scroll to position [560, 0]
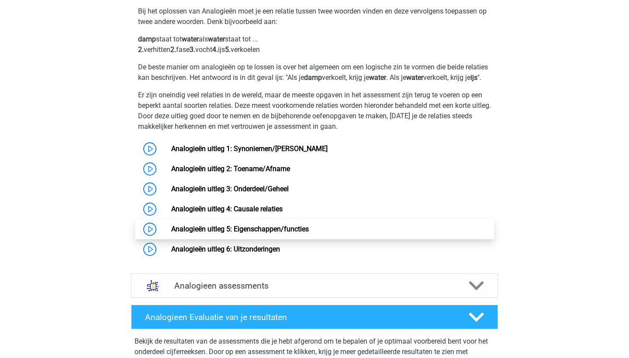
click at [270, 233] on link "Analogieën uitleg 5: Eigenschappen/functies" at bounding box center [240, 229] width 138 height 8
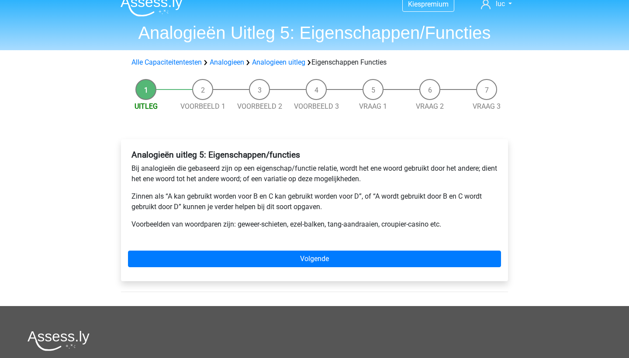
scroll to position [12, 0]
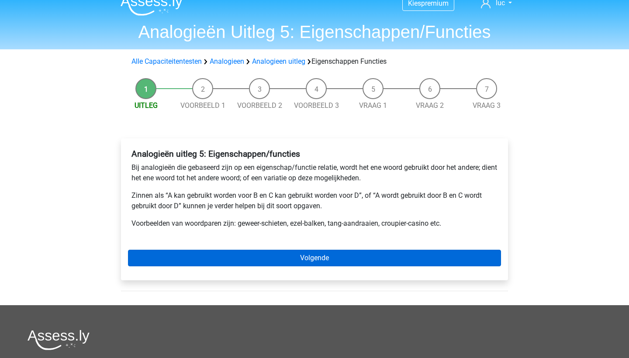
click at [273, 255] on link "Volgende" at bounding box center [314, 258] width 373 height 17
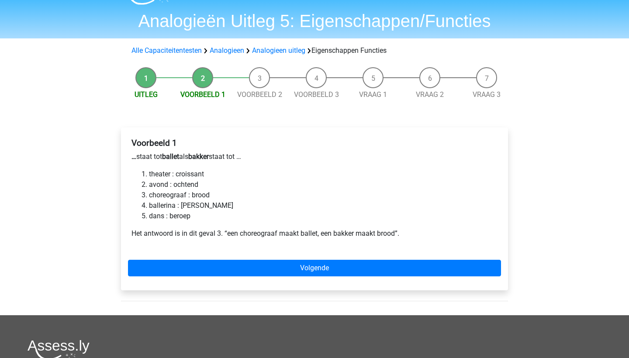
scroll to position [23, 0]
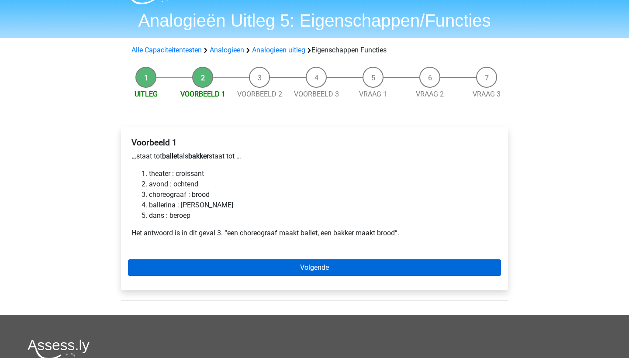
click at [313, 266] on link "Volgende" at bounding box center [314, 267] width 373 height 17
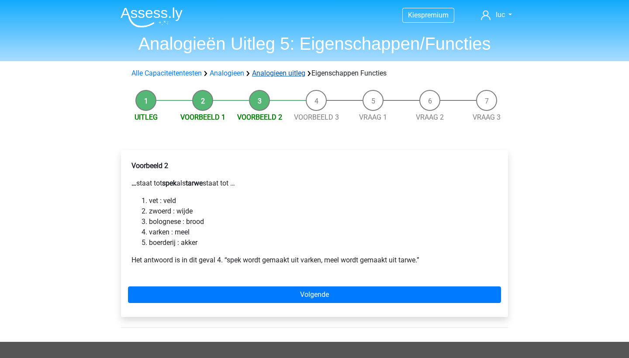
click at [271, 74] on link "Analogieen uitleg" at bounding box center [278, 73] width 53 height 8
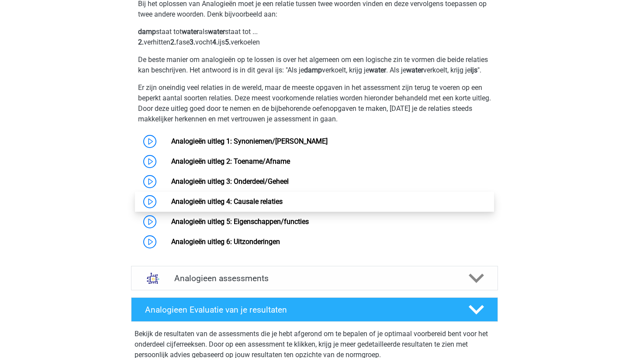
scroll to position [570, 0]
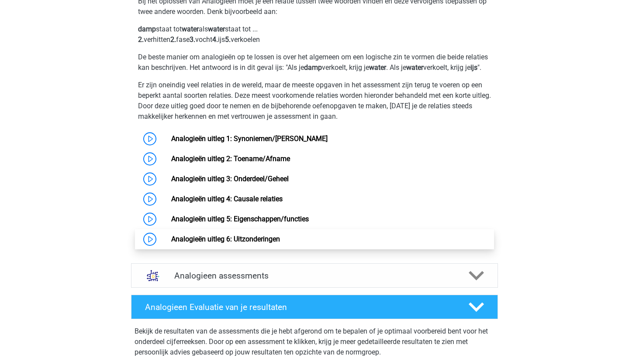
click at [249, 243] on link "Analogieën uitleg 6: Uitzonderingen" at bounding box center [225, 239] width 109 height 8
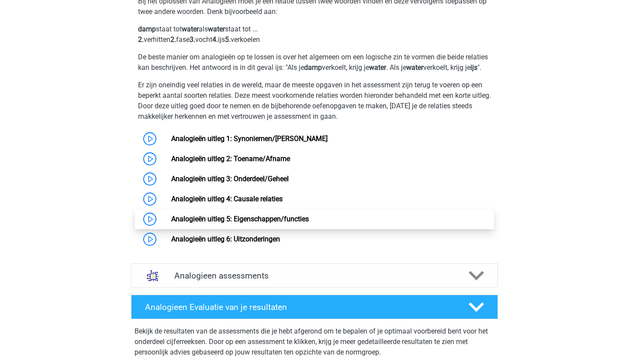
click at [256, 223] on link "Analogieën uitleg 5: Eigenschappen/functies" at bounding box center [240, 219] width 138 height 8
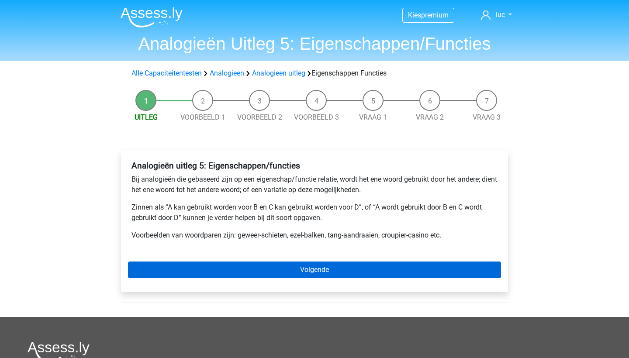
click at [239, 270] on link "Volgende" at bounding box center [314, 270] width 373 height 17
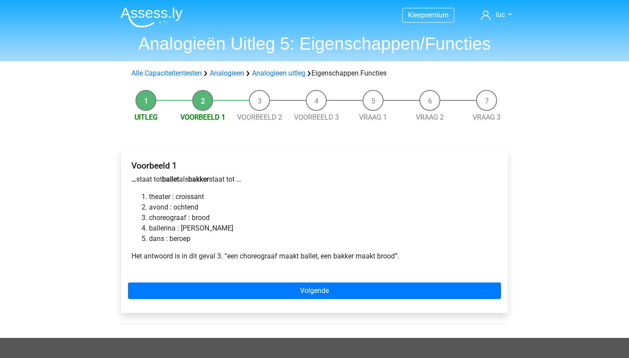
click at [239, 270] on div "Voorbeeld 1 … staat tot ballet als bakker staat tot … theater : croissant avond…" at bounding box center [314, 214] width 373 height 115
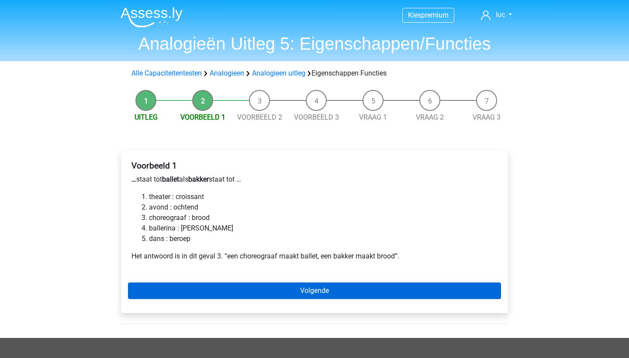
click at [329, 295] on link "Volgende" at bounding box center [314, 291] width 373 height 17
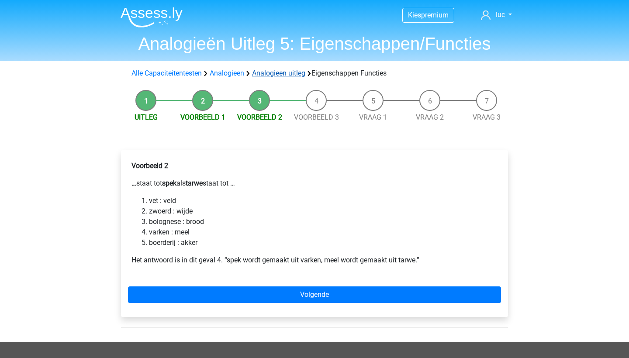
click at [296, 73] on link "Analogieen uitleg" at bounding box center [278, 73] width 53 height 8
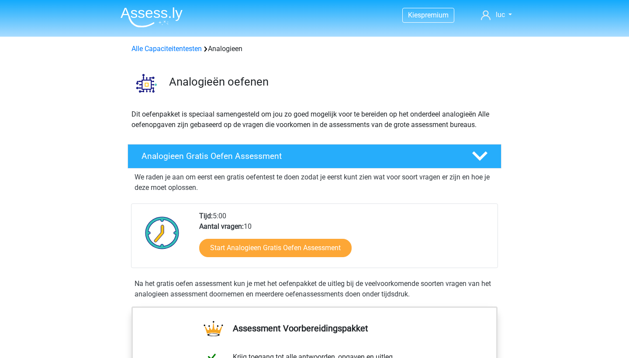
scroll to position [531, 0]
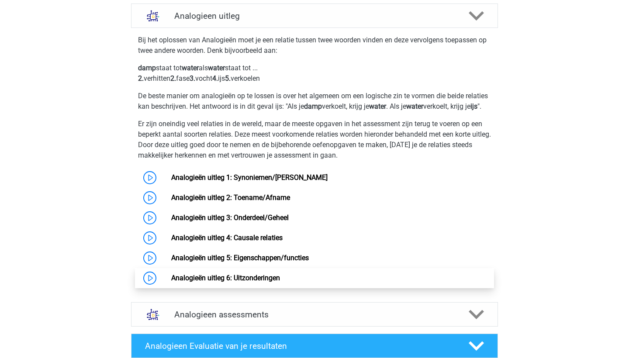
click at [214, 282] on link "Analogieën uitleg 6: Uitzonderingen" at bounding box center [225, 278] width 109 height 8
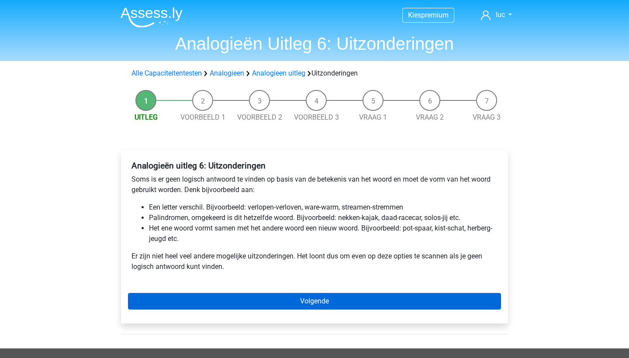
click at [316, 302] on link "Volgende" at bounding box center [314, 301] width 373 height 17
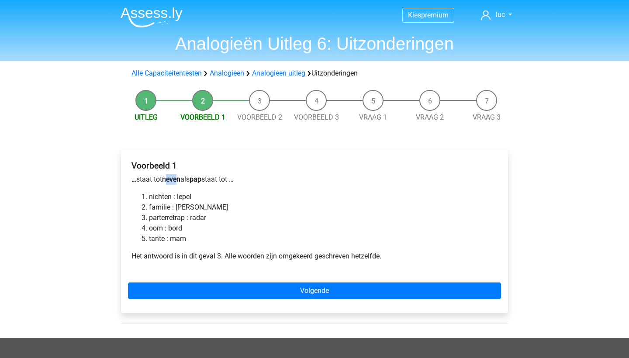
drag, startPoint x: 170, startPoint y: 177, endPoint x: 180, endPoint y: 179, distance: 10.2
click at [180, 179] on b "neven" at bounding box center [171, 179] width 18 height 8
click at [201, 178] on b "pap" at bounding box center [196, 179] width 12 height 8
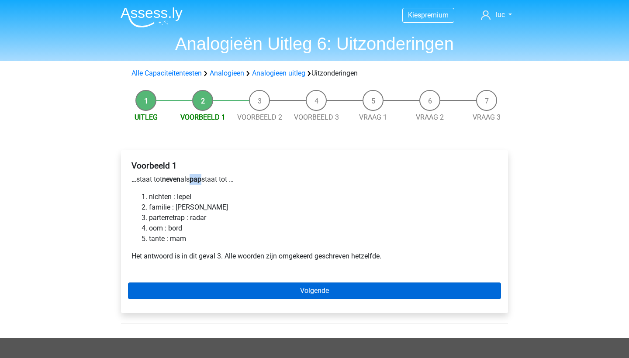
click at [253, 286] on link "Volgende" at bounding box center [314, 291] width 373 height 17
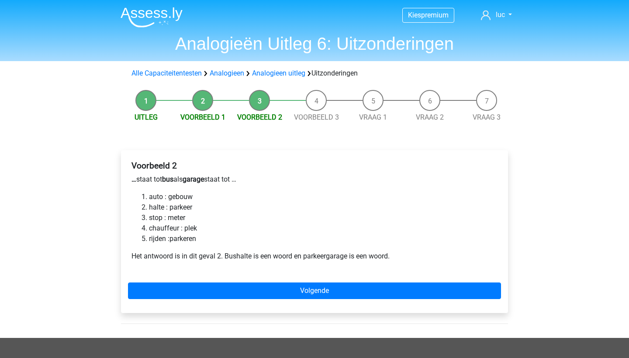
click at [276, 227] on li "chauffeur : plek" at bounding box center [323, 228] width 349 height 10
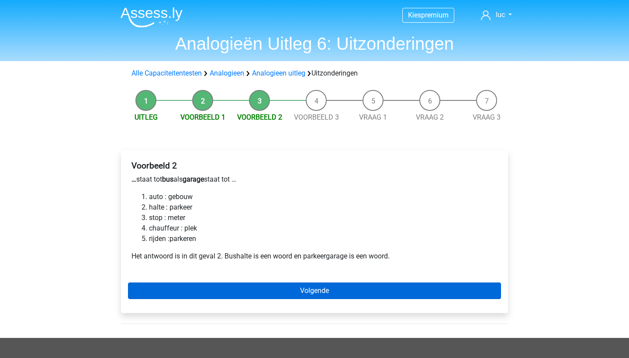
click at [319, 293] on link "Volgende" at bounding box center [314, 291] width 373 height 17
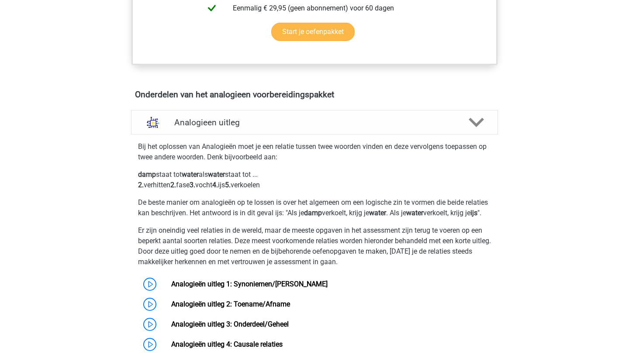
scroll to position [398, 0]
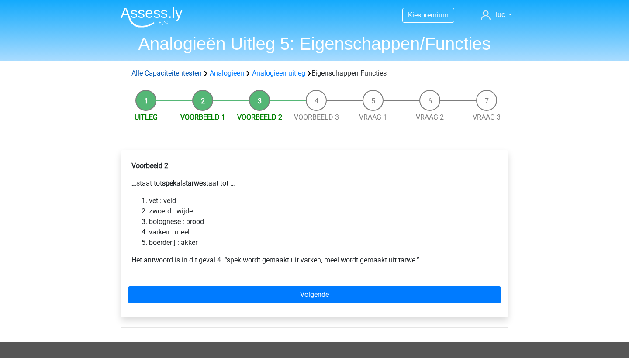
click at [188, 71] on link "Alle Capaciteitentesten" at bounding box center [166, 73] width 70 height 8
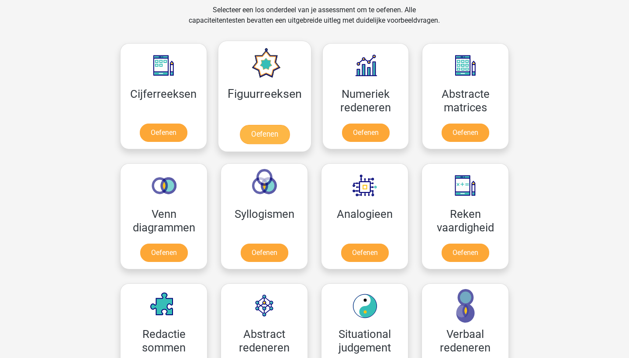
scroll to position [368, 0]
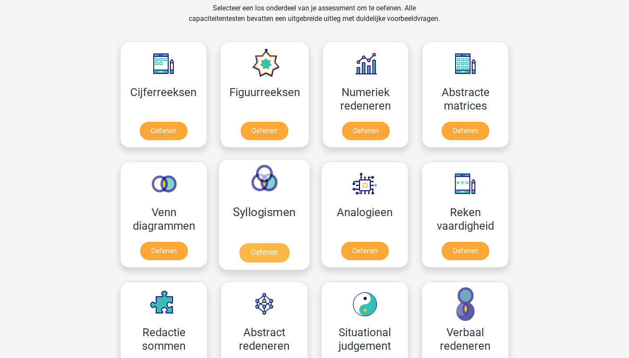
click at [263, 243] on link "Oefenen" at bounding box center [264, 252] width 50 height 19
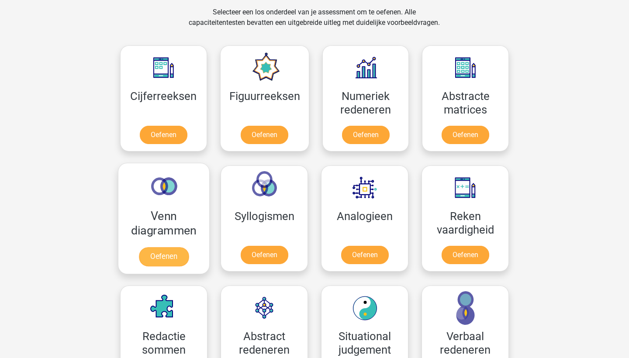
scroll to position [364, 0]
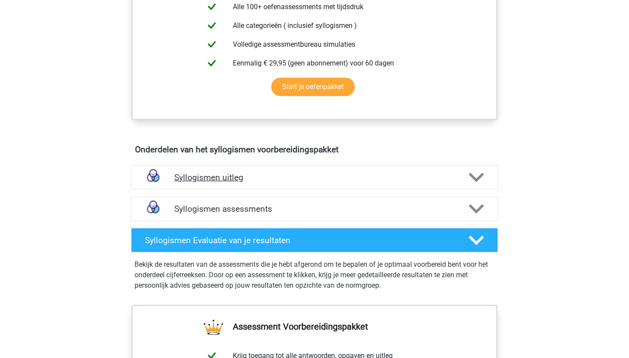
scroll to position [371, 0]
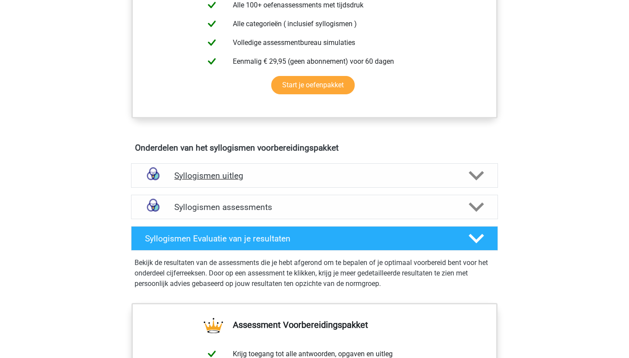
click at [273, 181] on div "Syllogismen uitleg" at bounding box center [314, 175] width 367 height 24
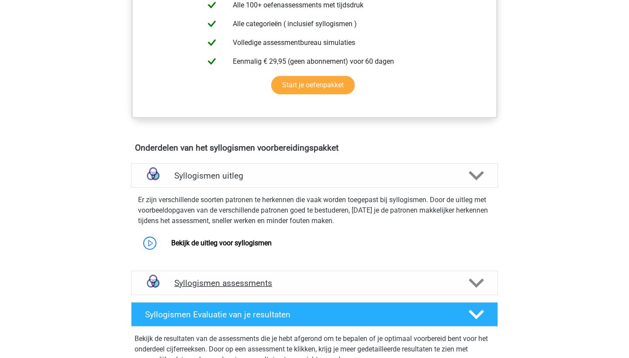
click at [199, 277] on div "Syllogismen assessments" at bounding box center [314, 283] width 367 height 24
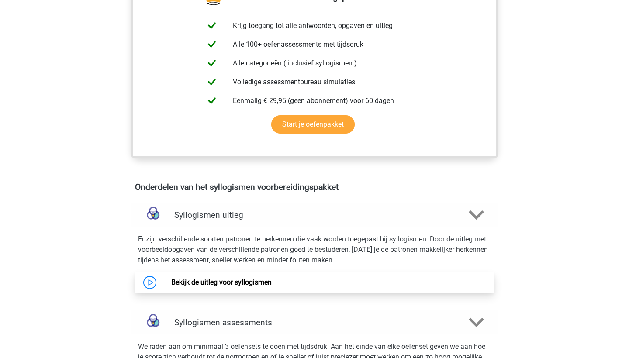
scroll to position [332, 0]
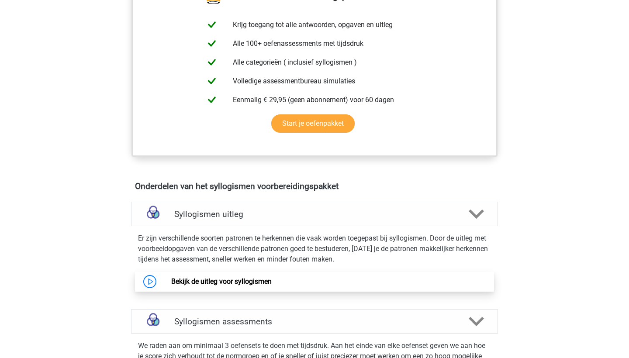
click at [199, 277] on link "Bekijk de uitleg voor syllogismen" at bounding box center [221, 281] width 100 height 8
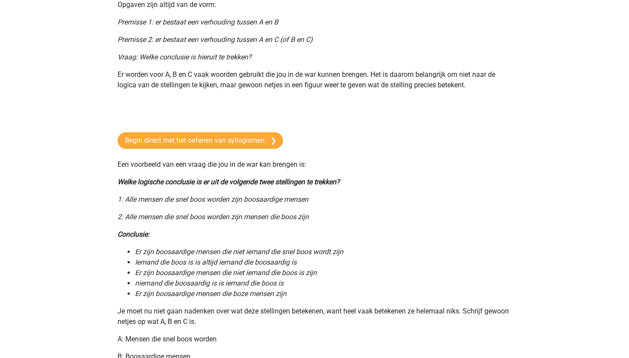
scroll to position [203, 0]
